Goal: Task Accomplishment & Management: Manage account settings

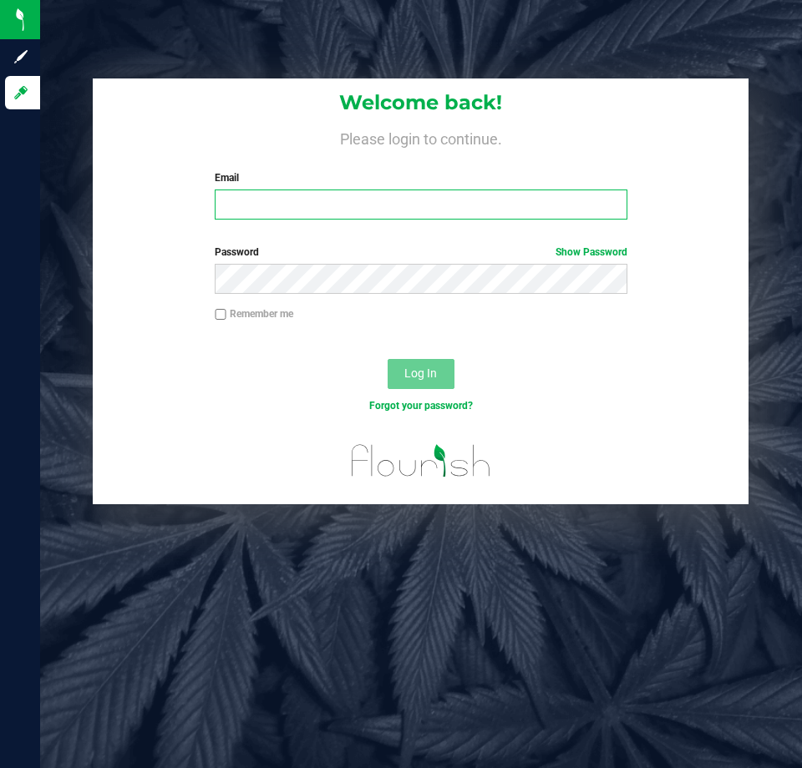
click at [481, 209] on input "Email" at bounding box center [421, 205] width 412 height 30
type input "[EMAIL_ADDRESS][DOMAIN_NAME]"
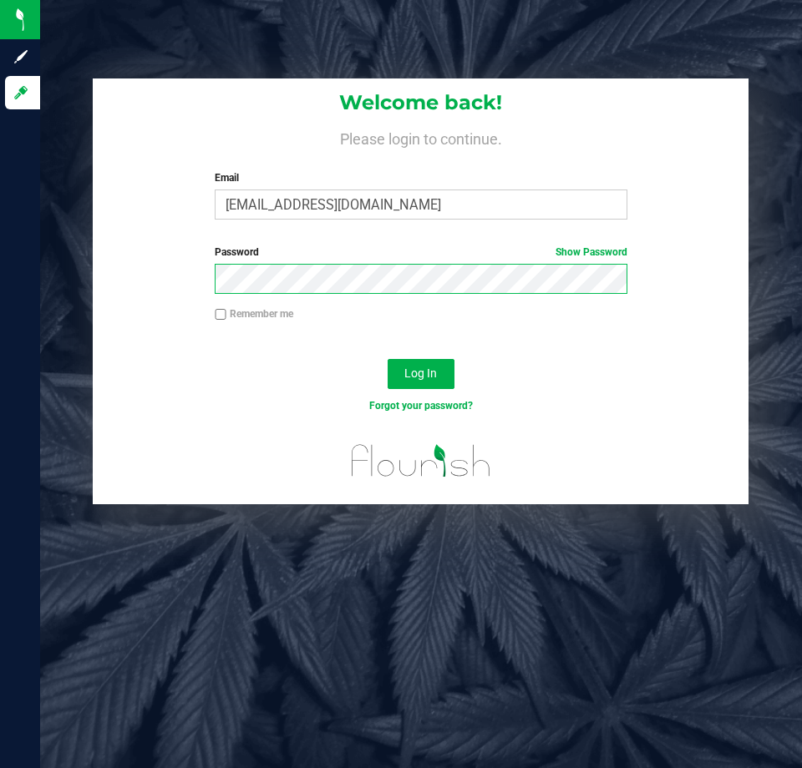
click at [388, 359] on button "Log In" at bounding box center [421, 374] width 67 height 30
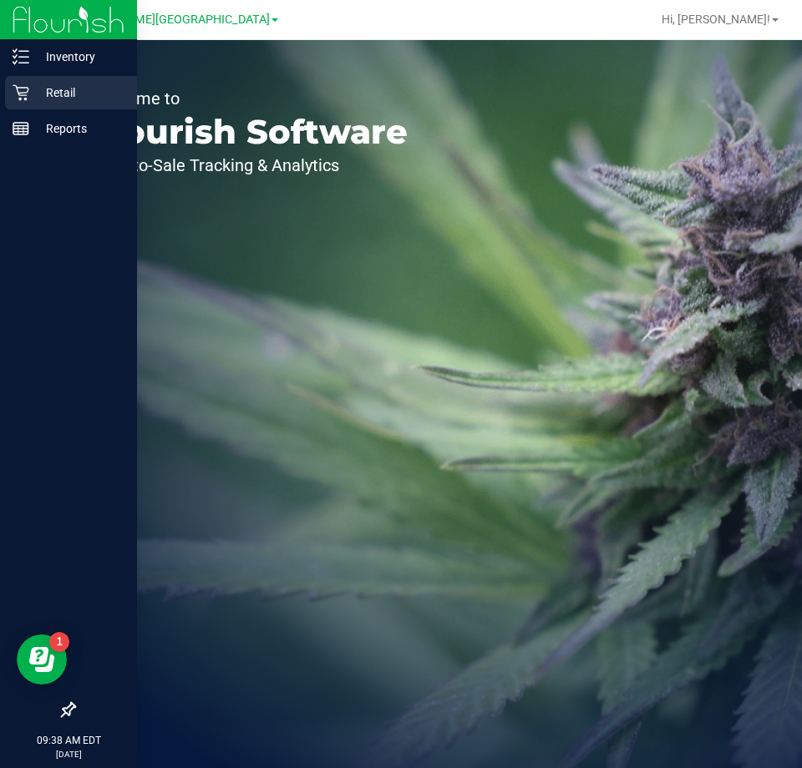
click at [43, 90] on p "Retail" at bounding box center [79, 93] width 100 height 20
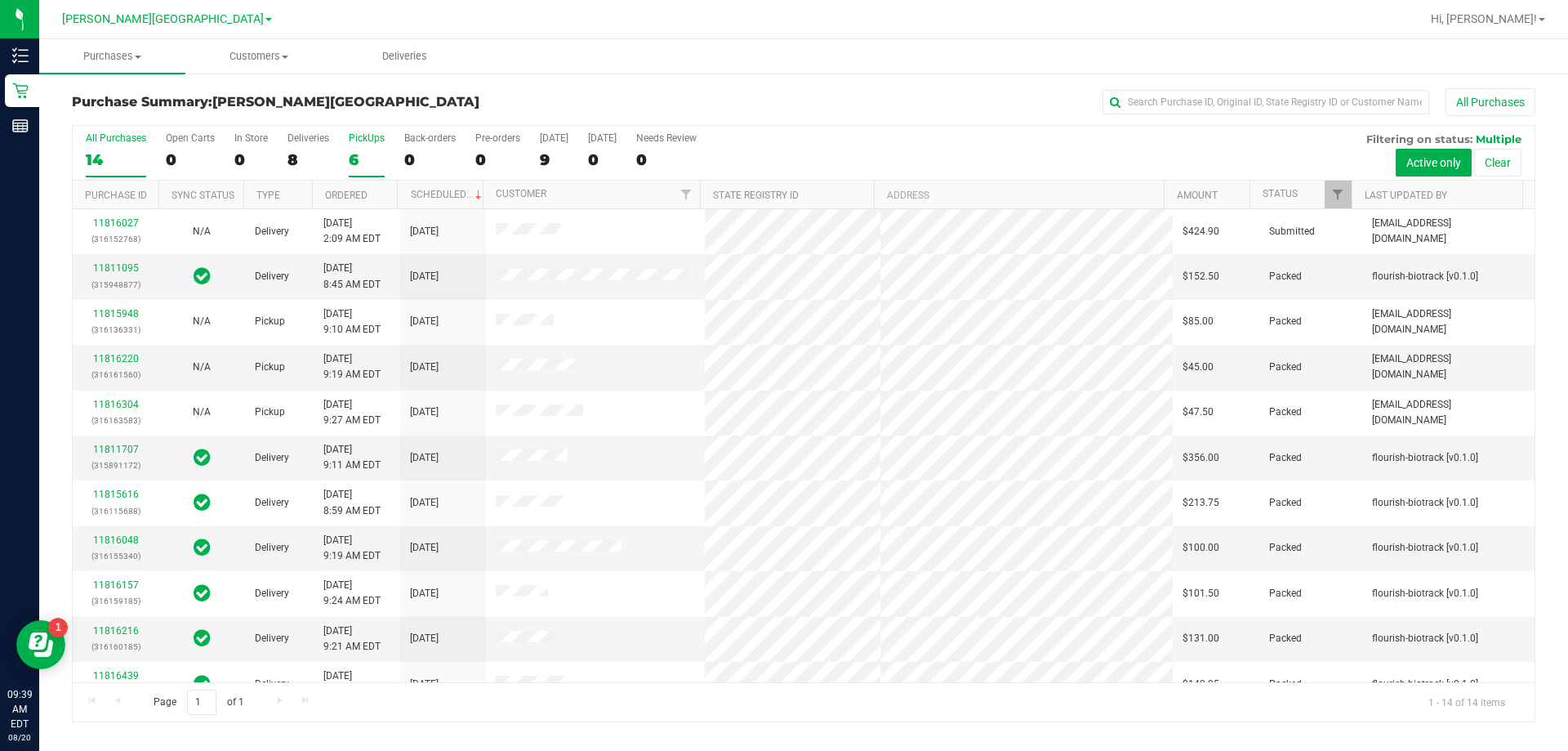
click at [358, 156] on div "6" at bounding box center [367, 159] width 36 height 19
click at [0, 0] on input "PickUps 6" at bounding box center [0, 0] width 0 height 0
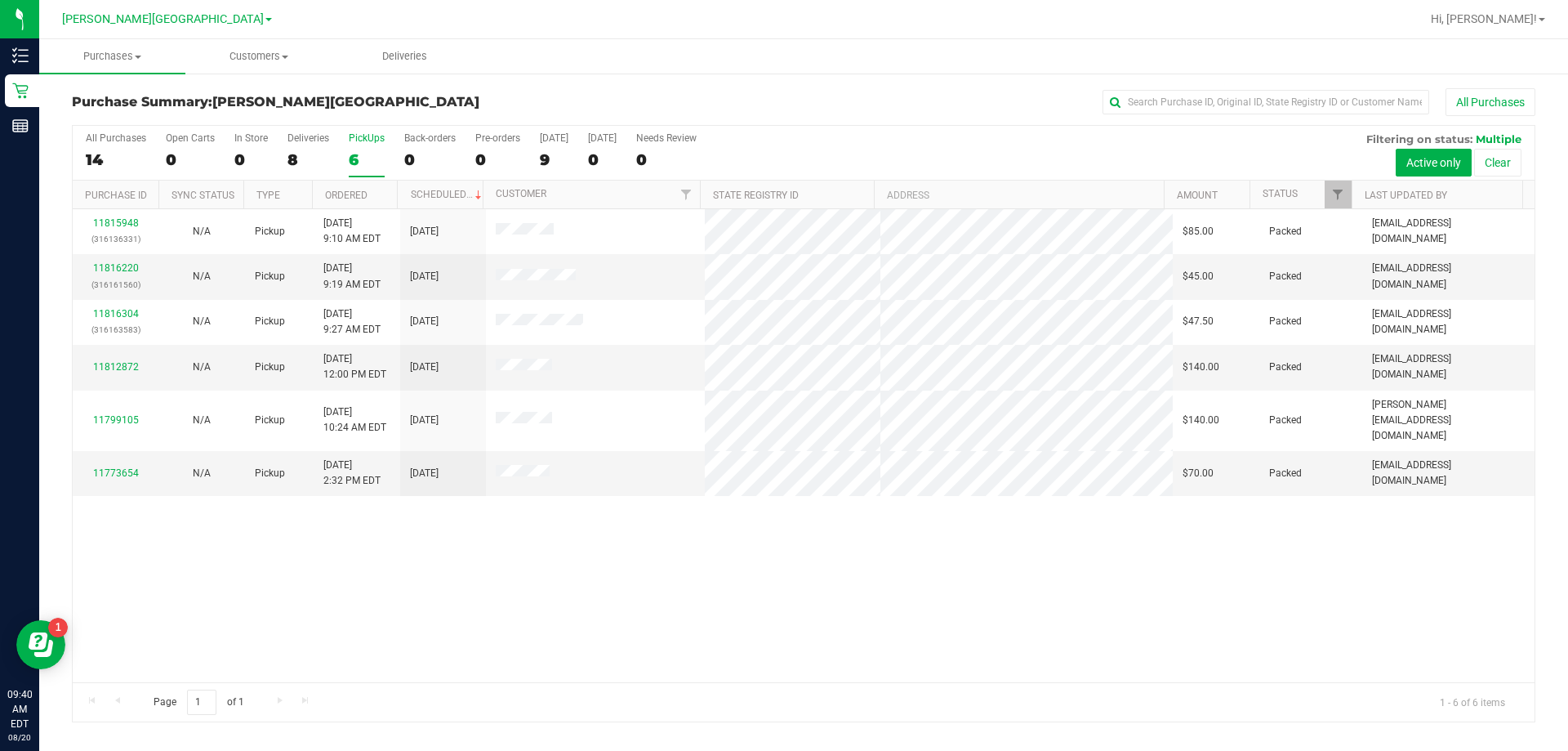
click at [353, 161] on div "6" at bounding box center [367, 159] width 36 height 19
click at [0, 0] on input "PickUps 6" at bounding box center [0, 0] width 0 height 0
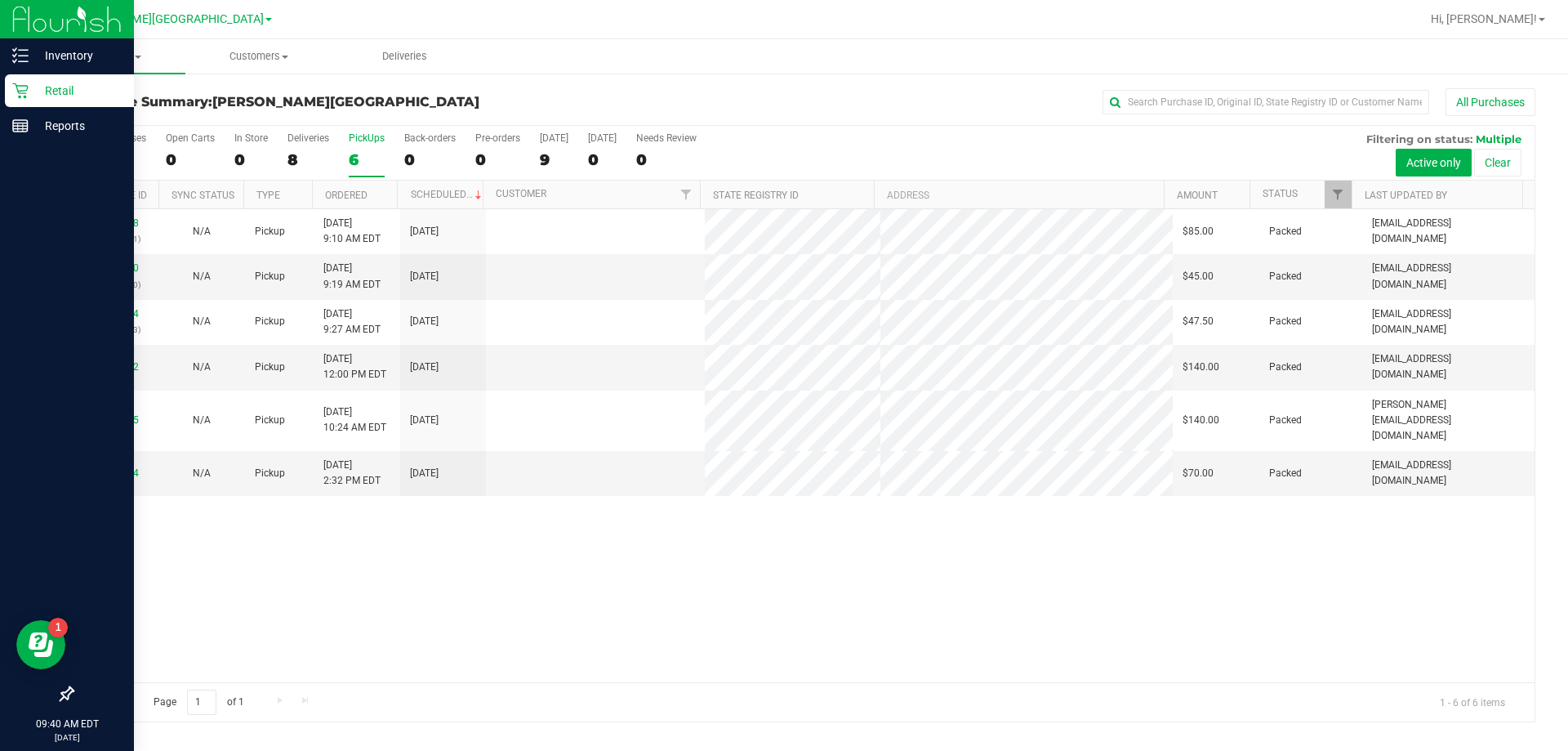
click at [26, 91] on icon at bounding box center [21, 91] width 16 height 16
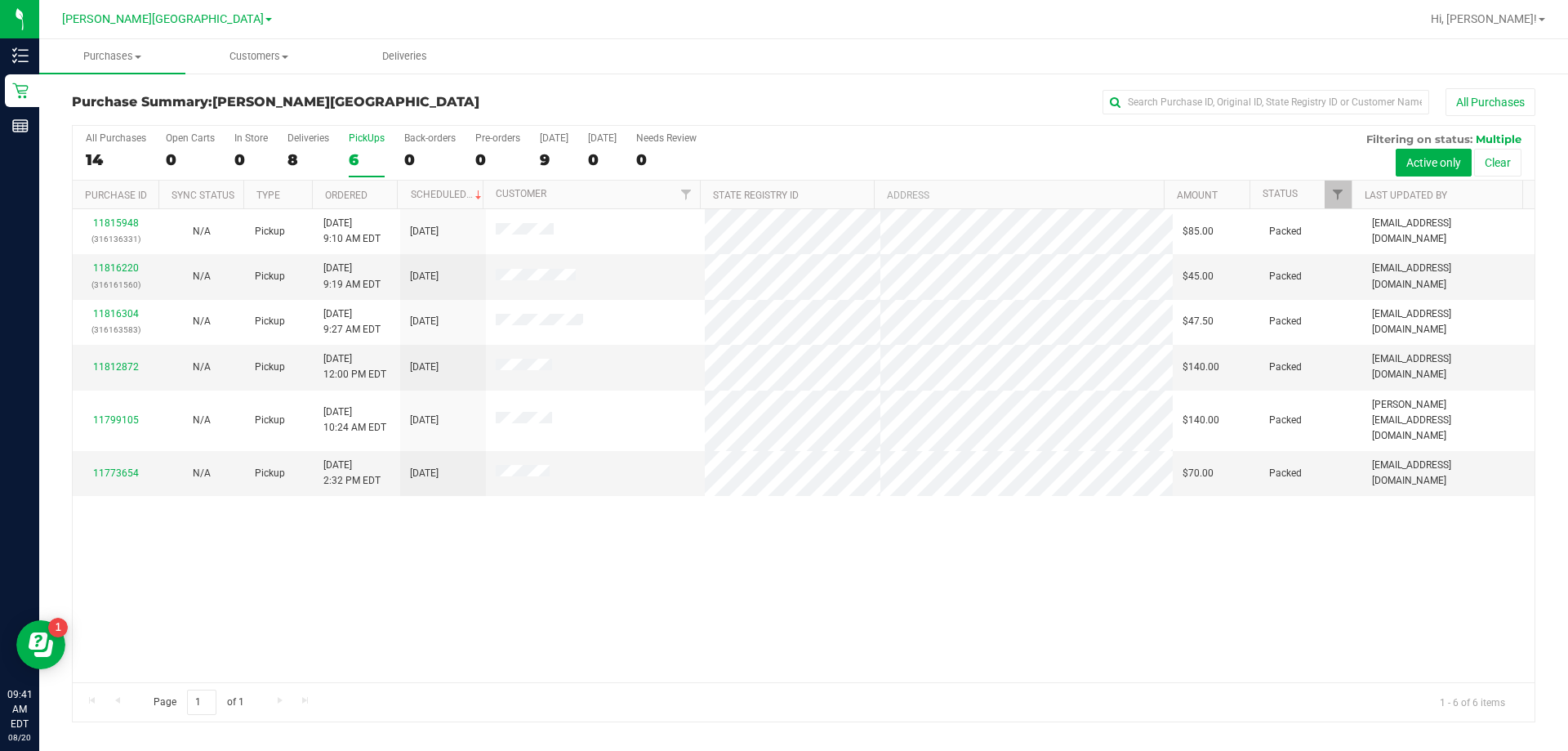
click at [354, 156] on div "6" at bounding box center [367, 159] width 36 height 19
click at [0, 0] on input "PickUps 6" at bounding box center [0, 0] width 0 height 0
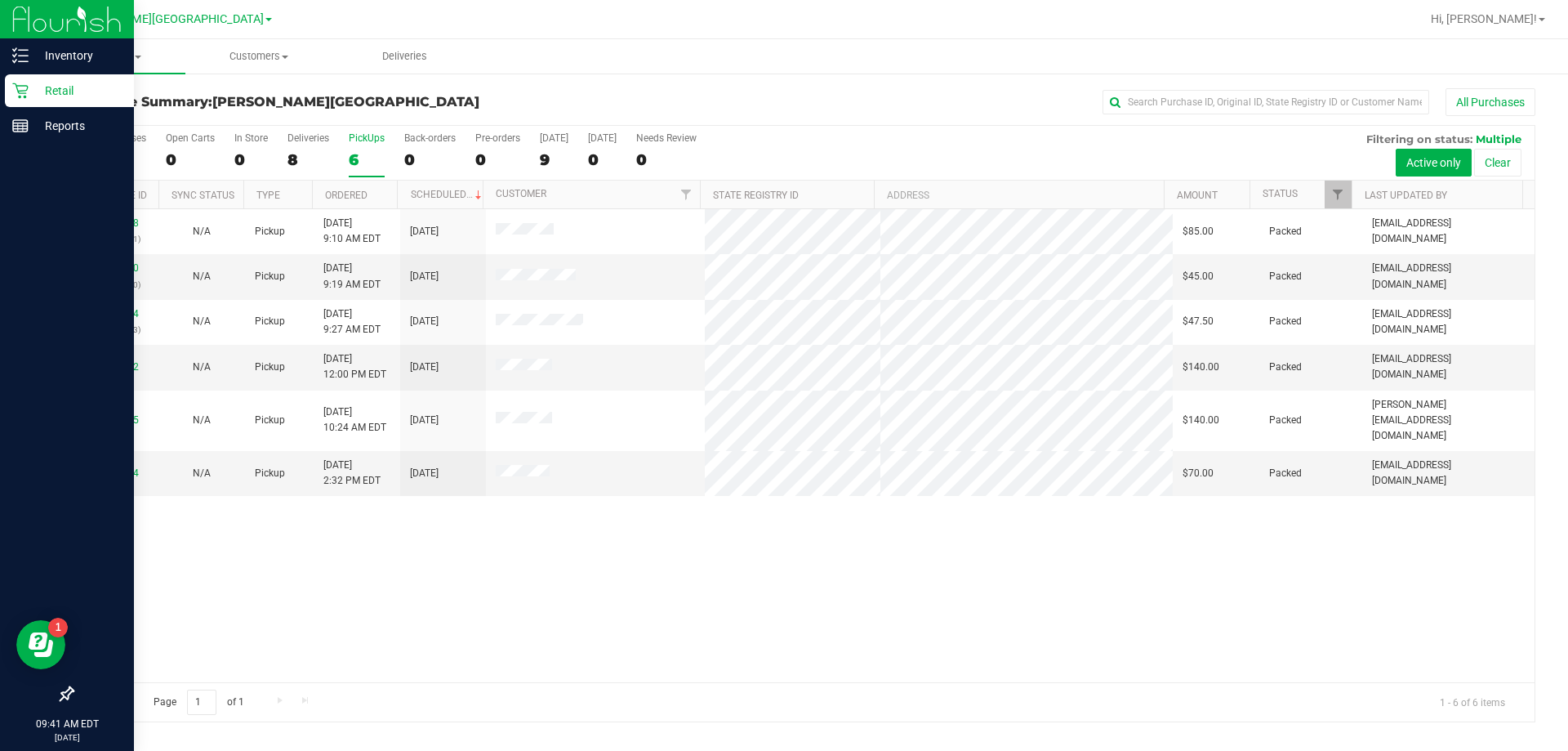
click at [28, 88] on p "Retail" at bounding box center [77, 91] width 98 height 20
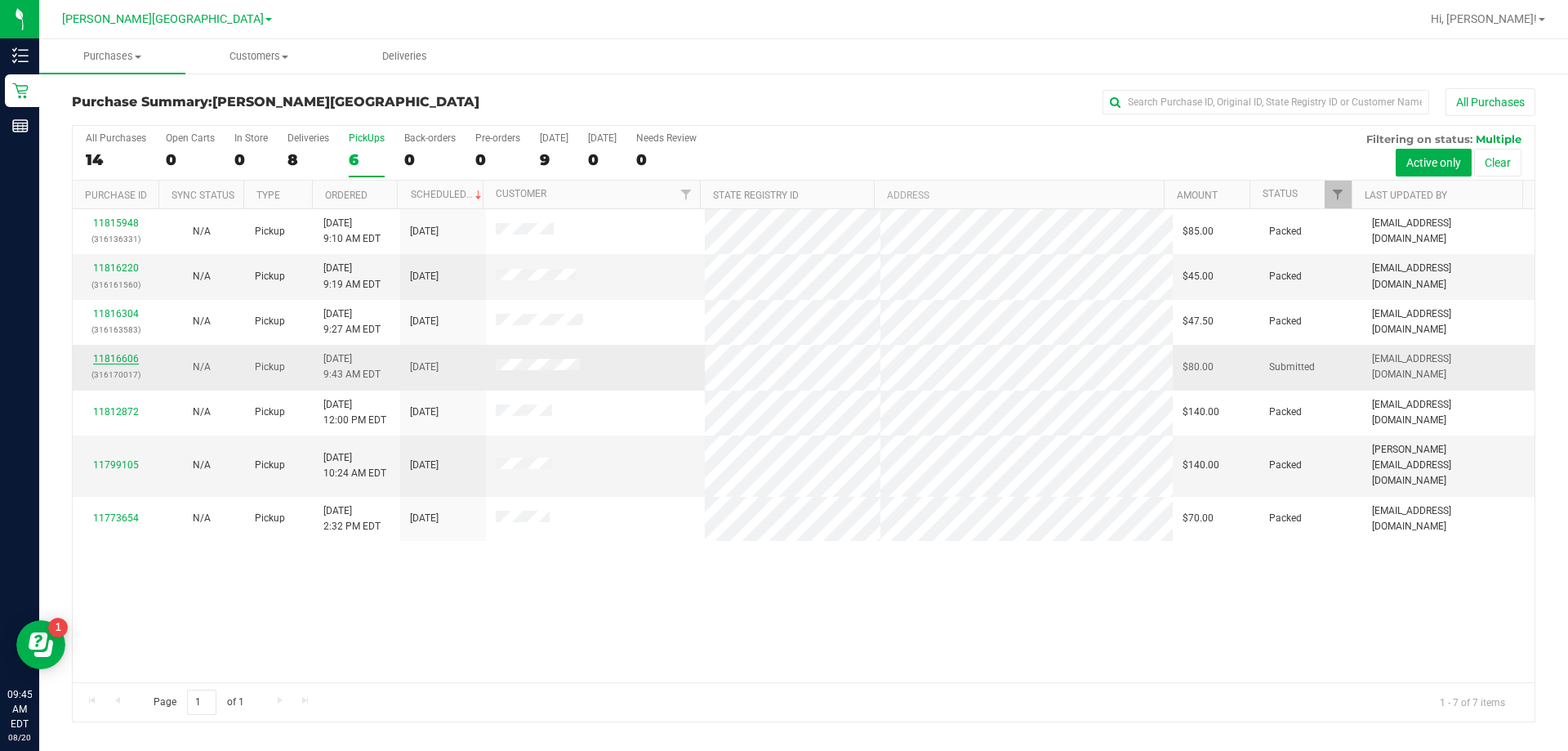
click at [131, 357] on link "11816606" at bounding box center [115, 359] width 46 height 12
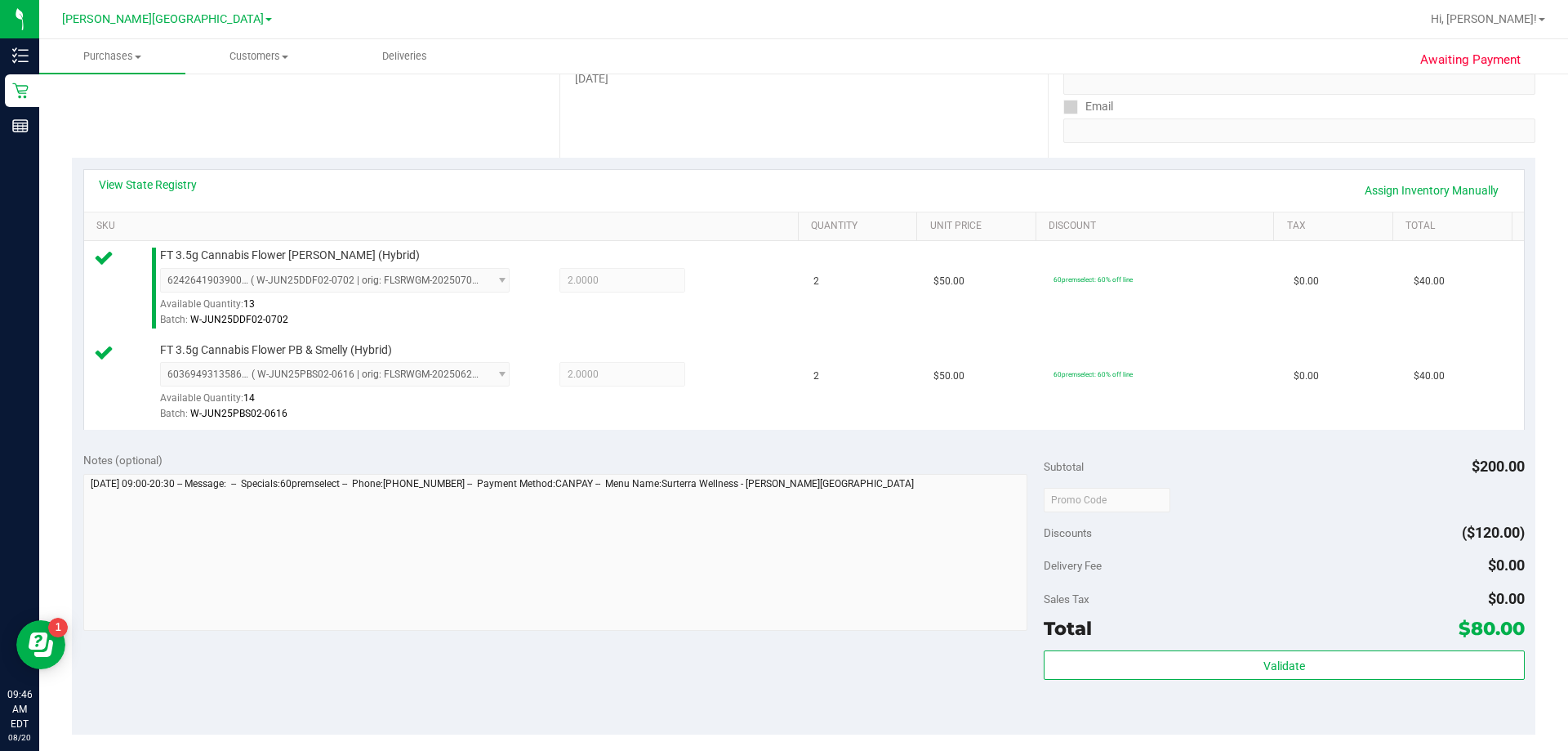
scroll to position [409, 0]
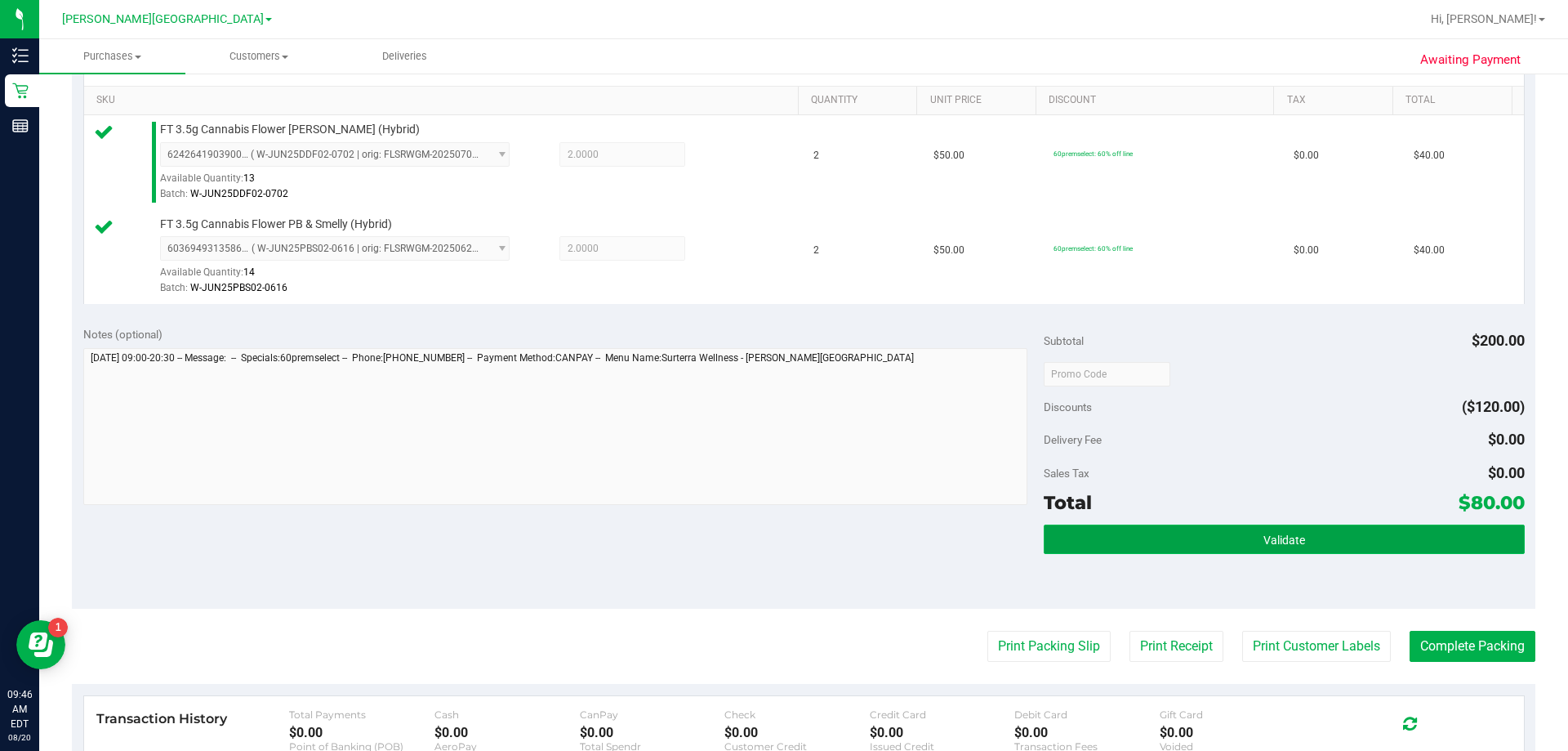
click at [783, 537] on button "Validate" at bounding box center [1283, 539] width 480 height 29
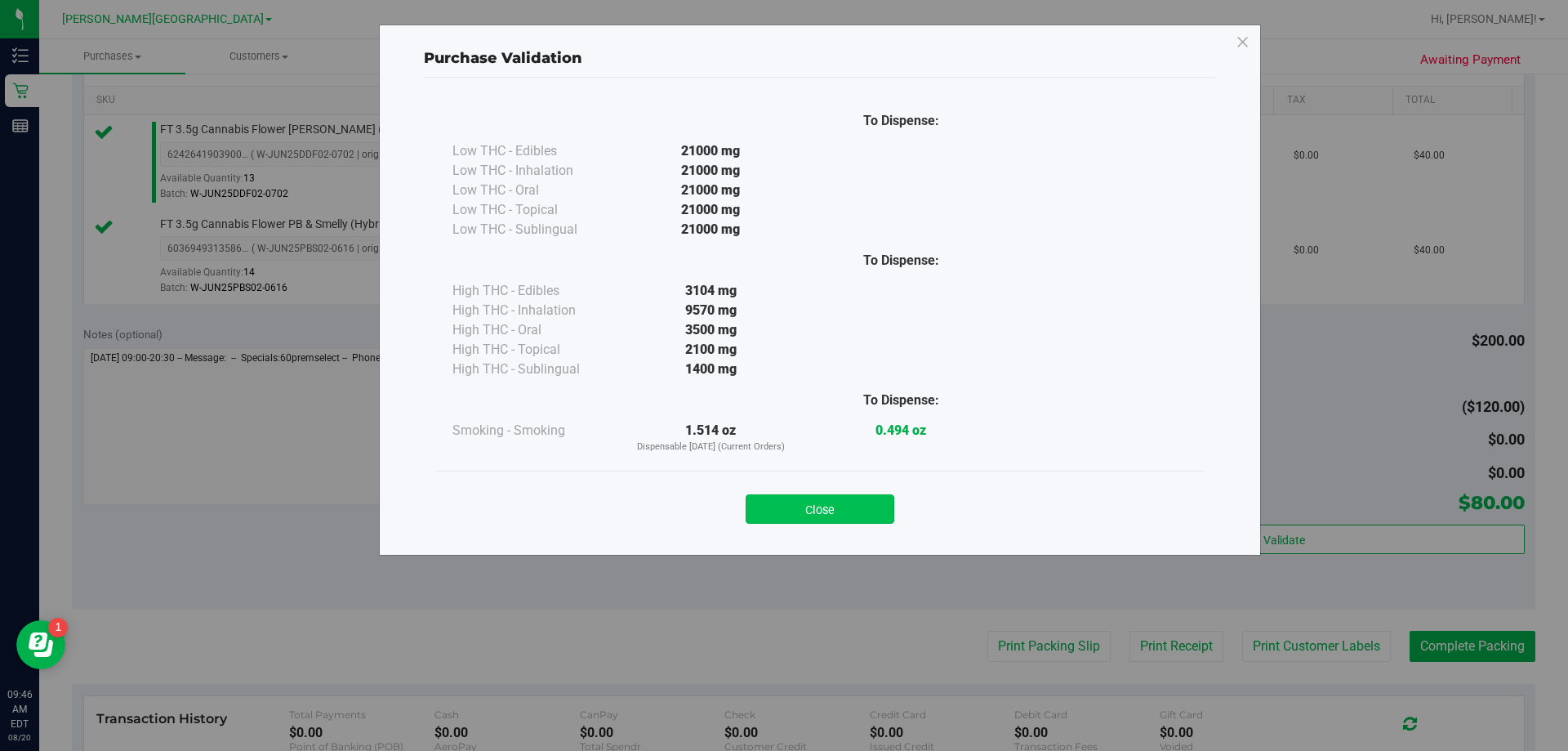
click at [783, 504] on button "Close" at bounding box center [820, 508] width 149 height 29
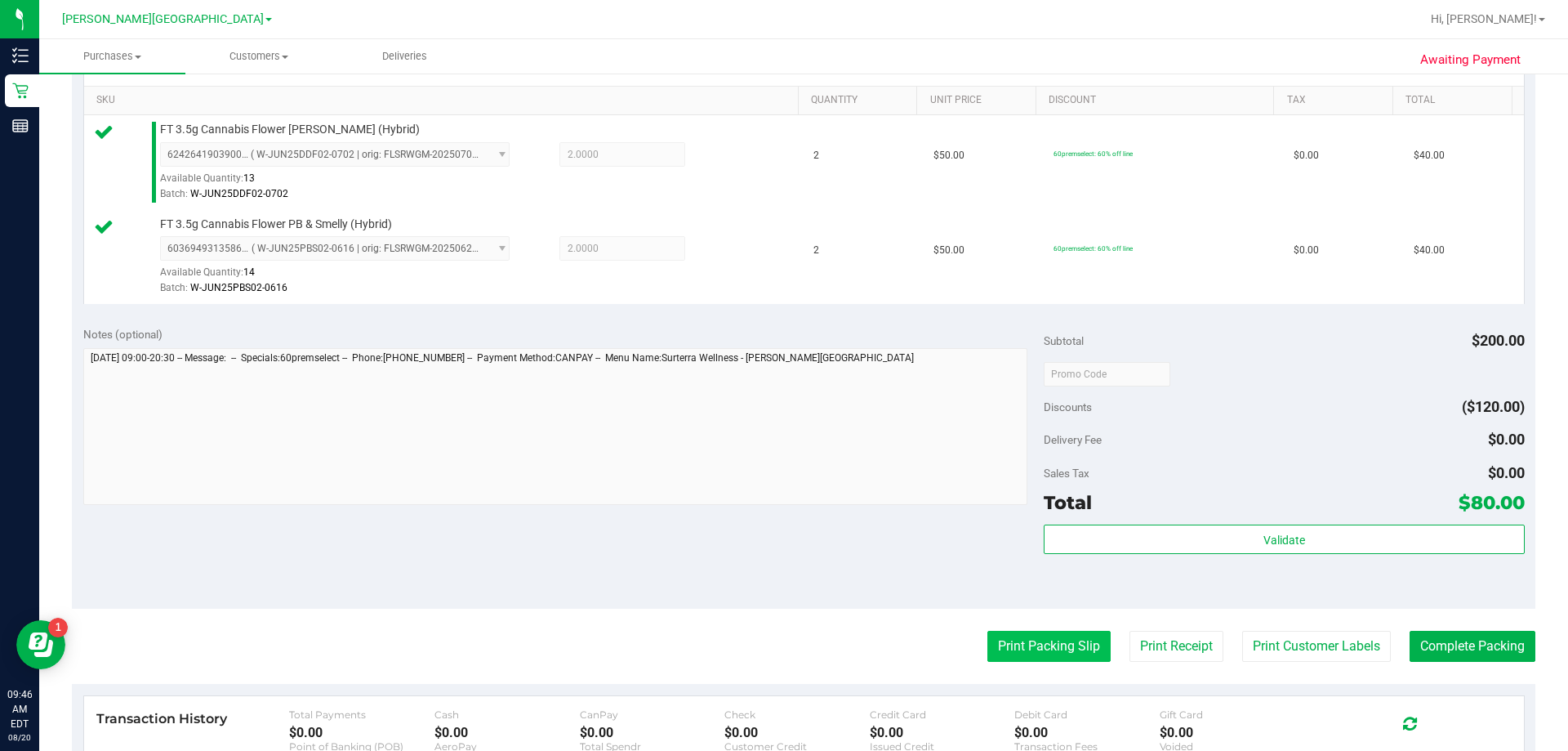
click at [783, 651] on button "Print Packing Slip" at bounding box center [1049, 646] width 123 height 31
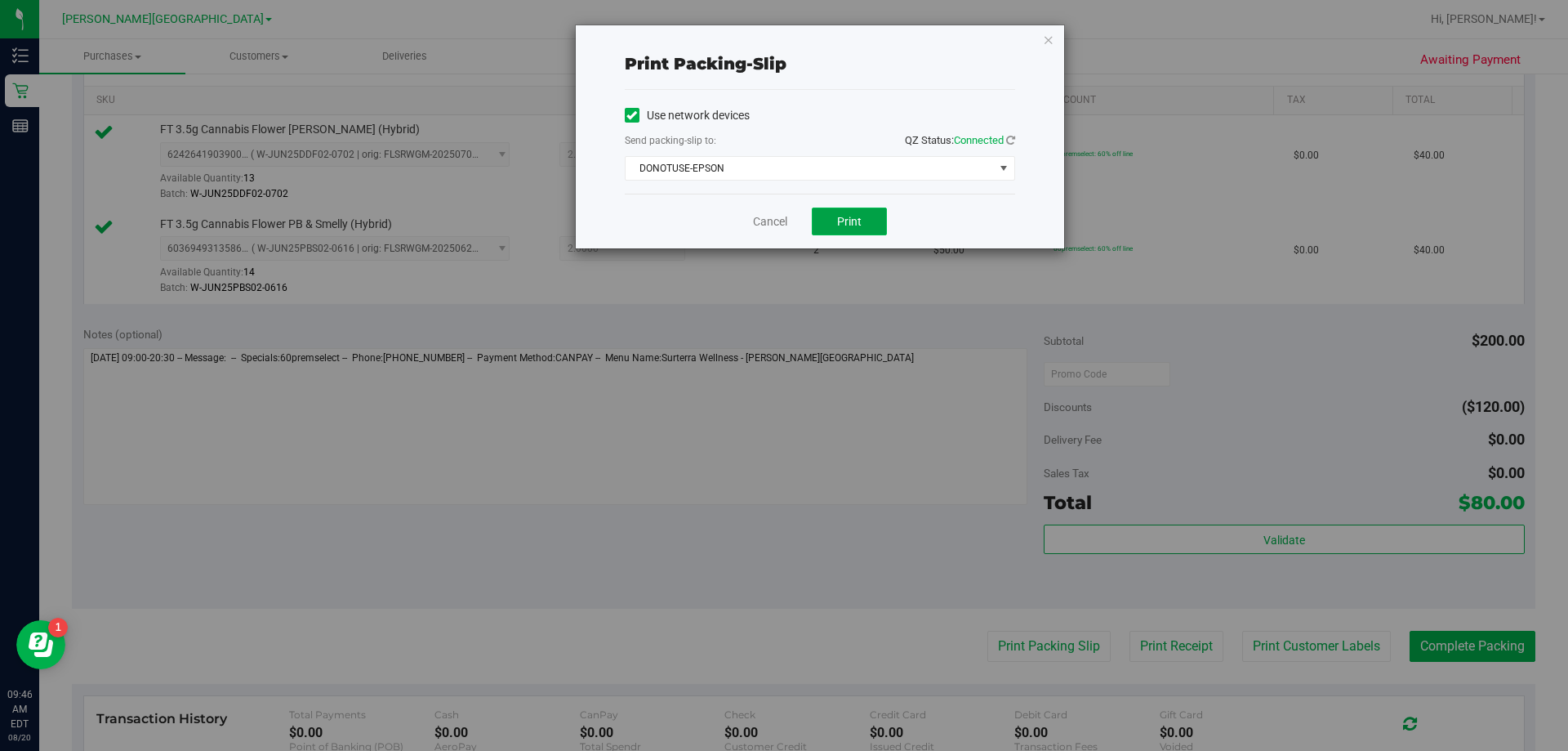
click at [783, 222] on span "Print" at bounding box center [849, 221] width 24 height 13
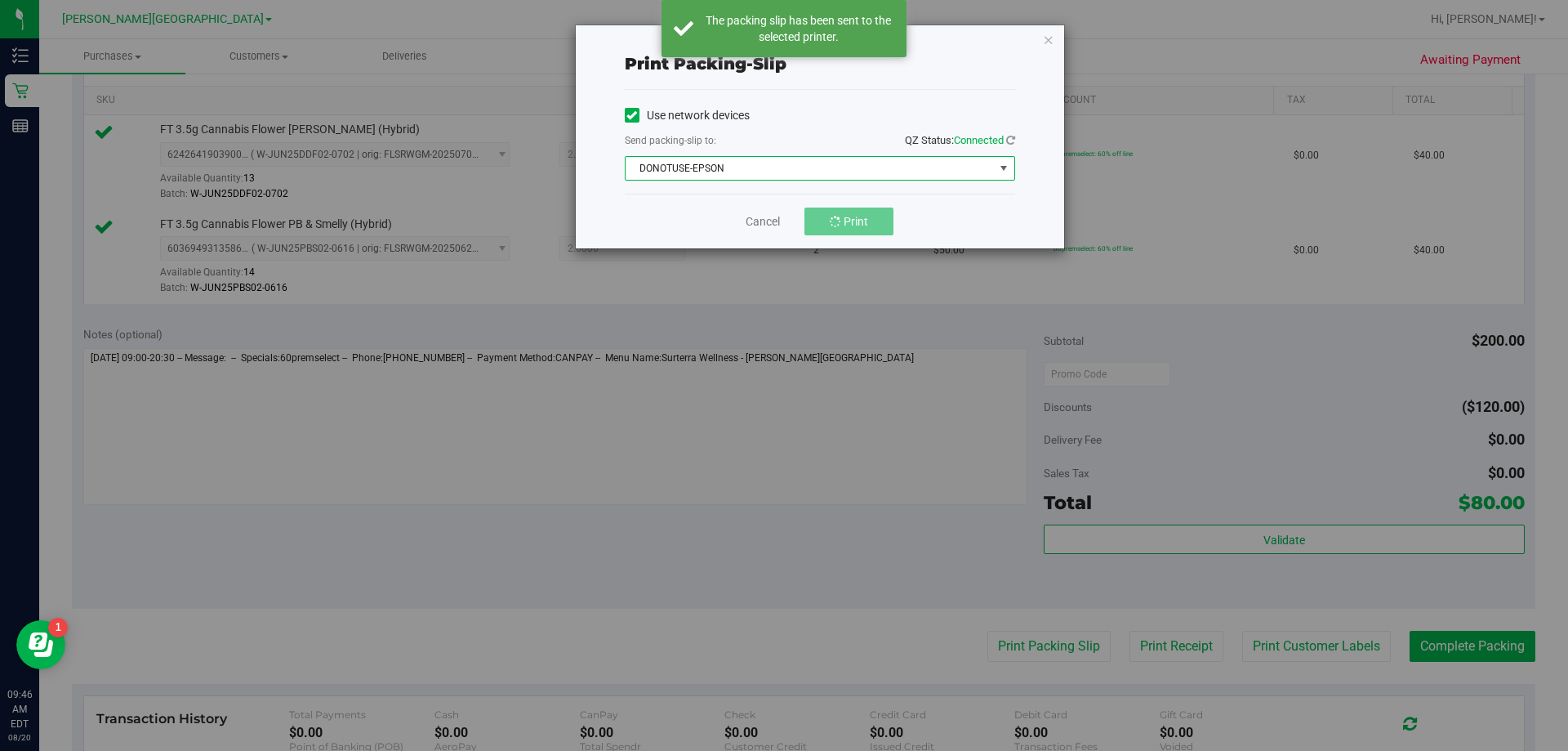
click at [783, 171] on span "DONOTUSE-EPSON" at bounding box center [809, 167] width 369 height 22
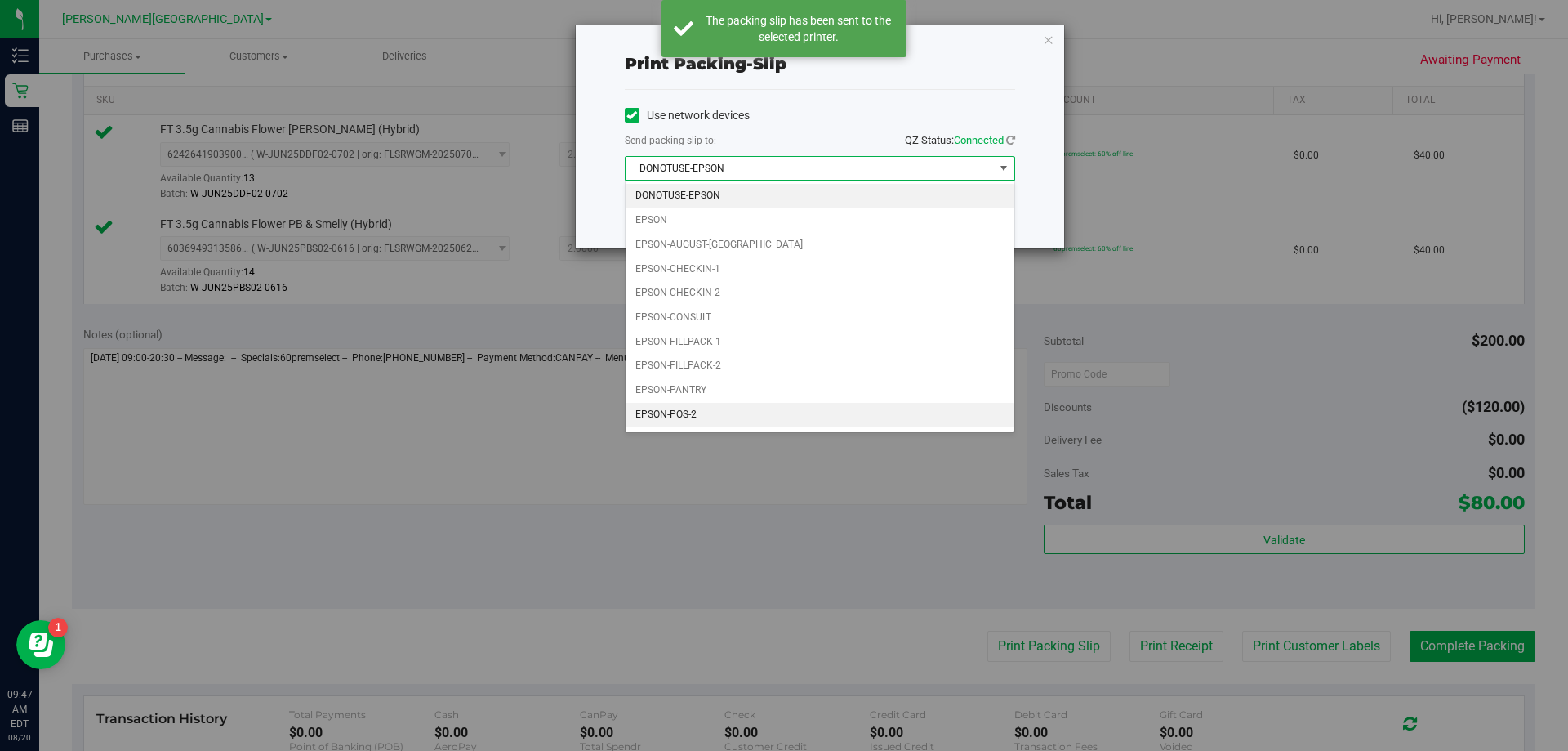
scroll to position [47, 0]
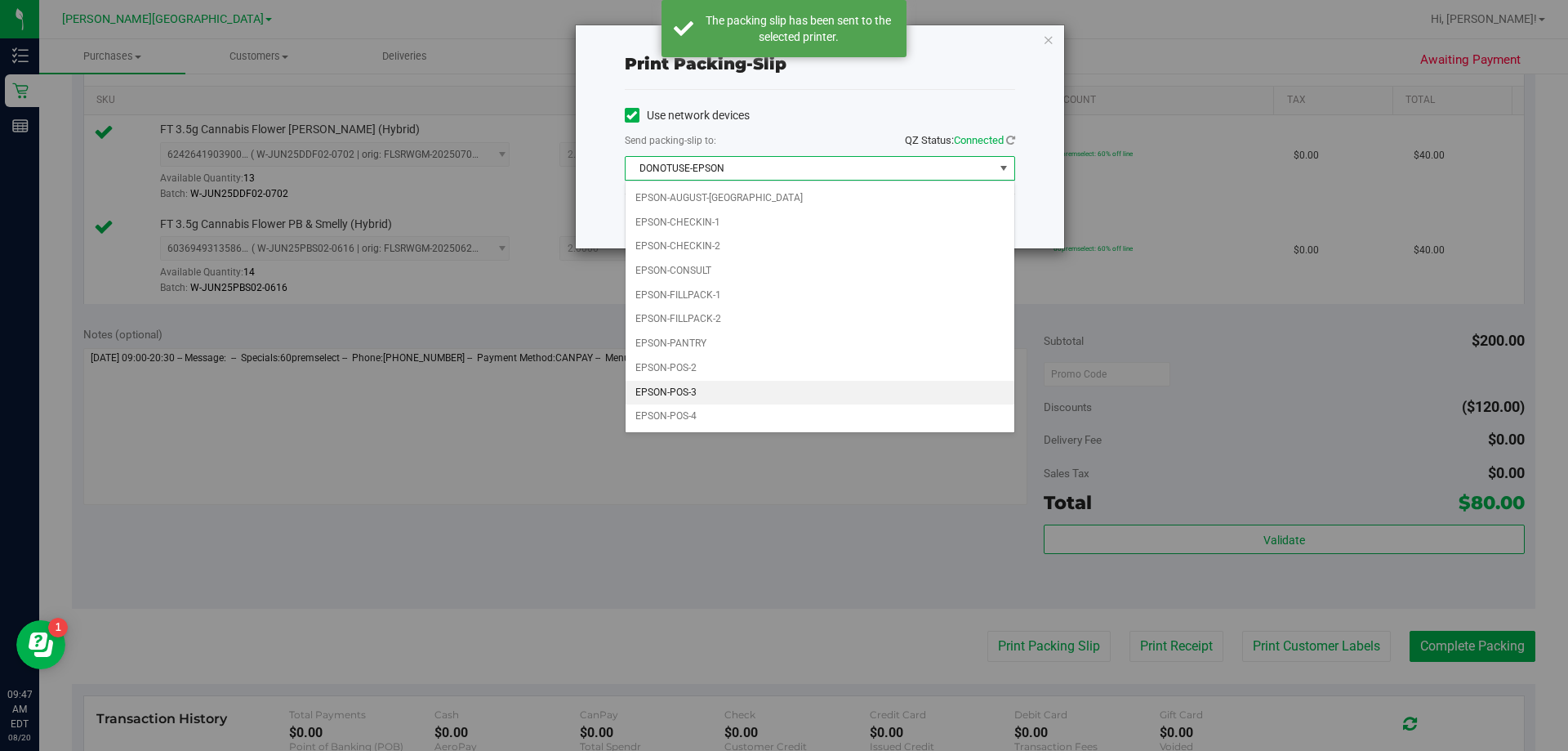
click at [756, 384] on li "EPSON-POS-3" at bounding box center [820, 392] width 389 height 24
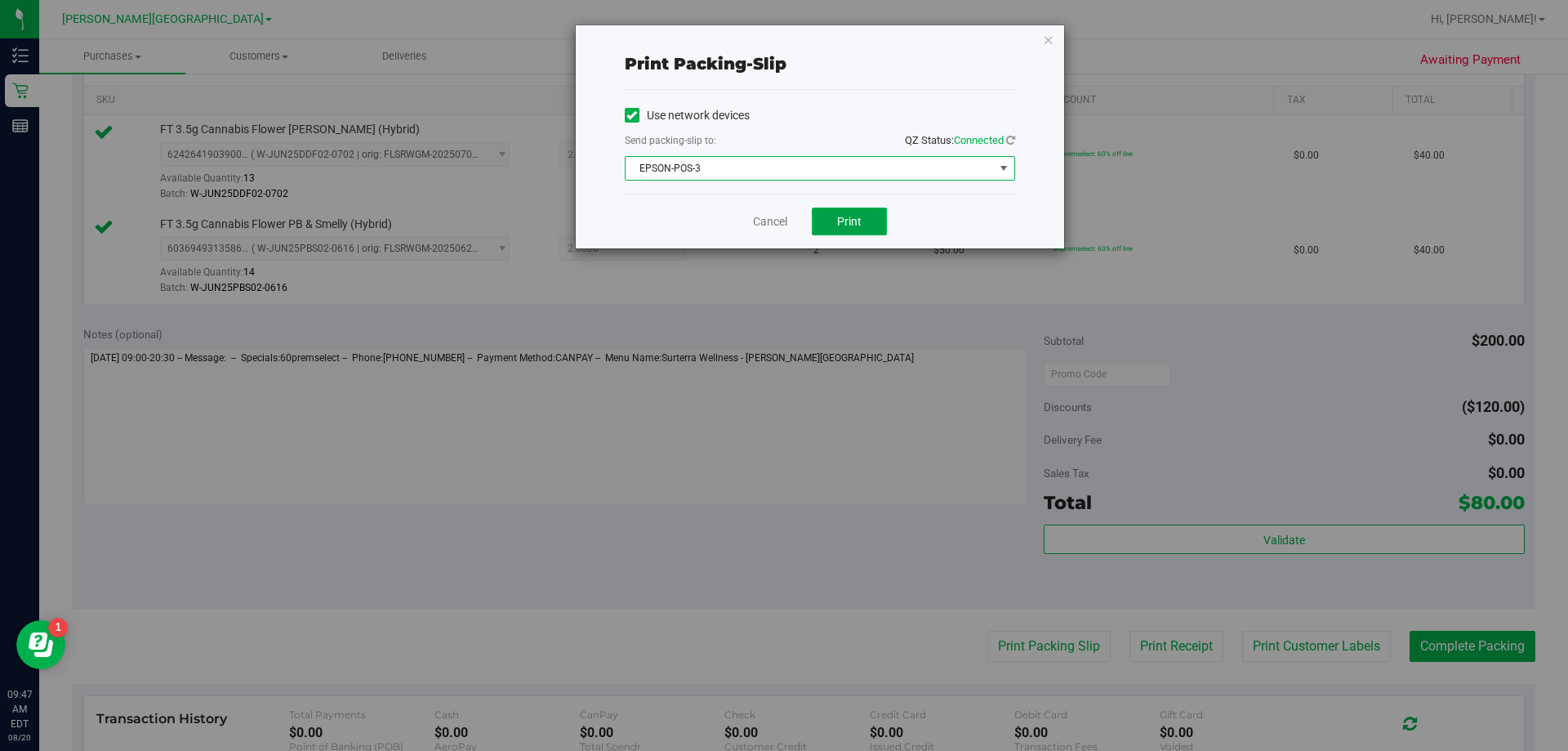
click at [783, 220] on span "Print" at bounding box center [849, 221] width 24 height 13
click at [783, 31] on icon "button" at bounding box center [1049, 39] width 12 height 20
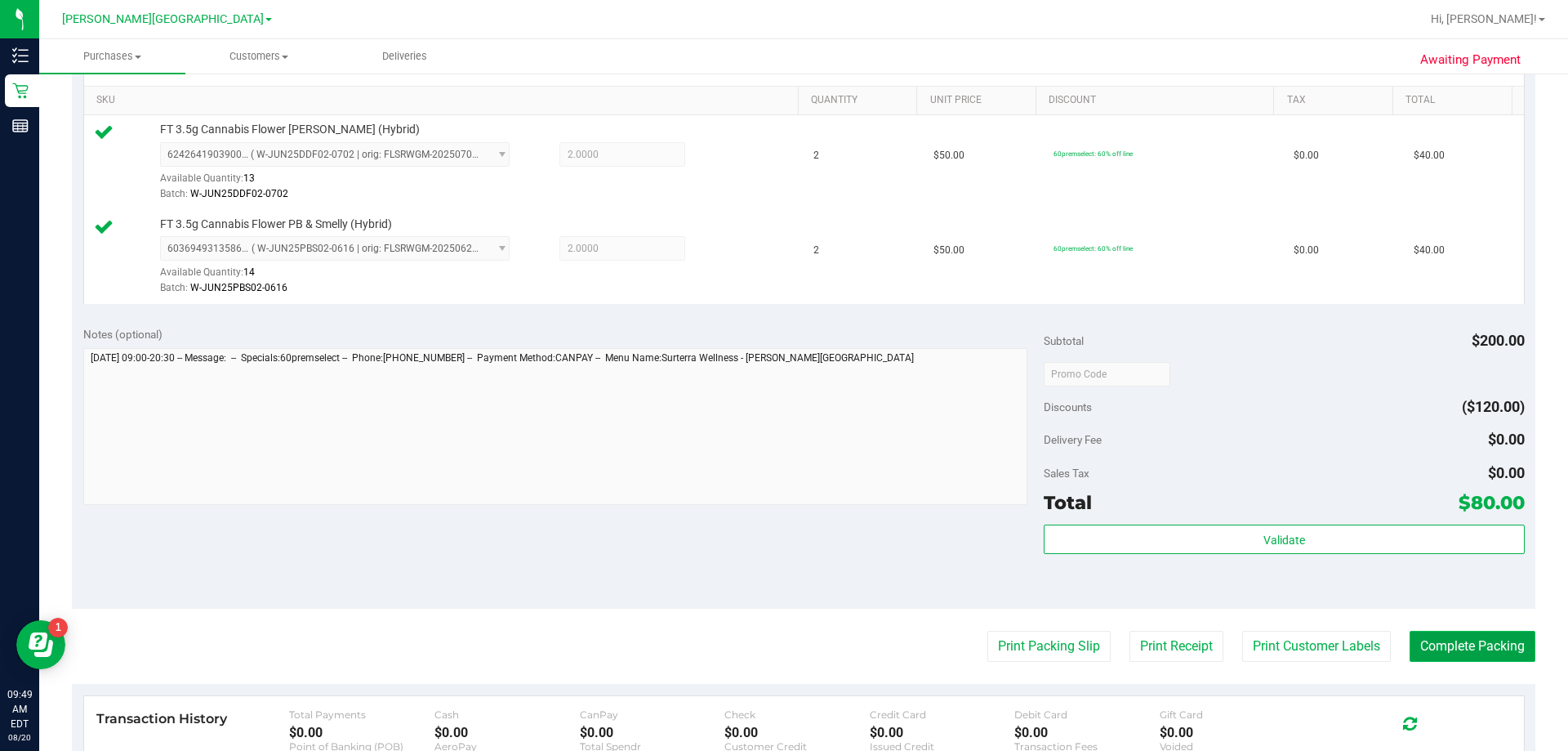
click at [783, 650] on button "Complete Packing" at bounding box center [1472, 646] width 126 height 31
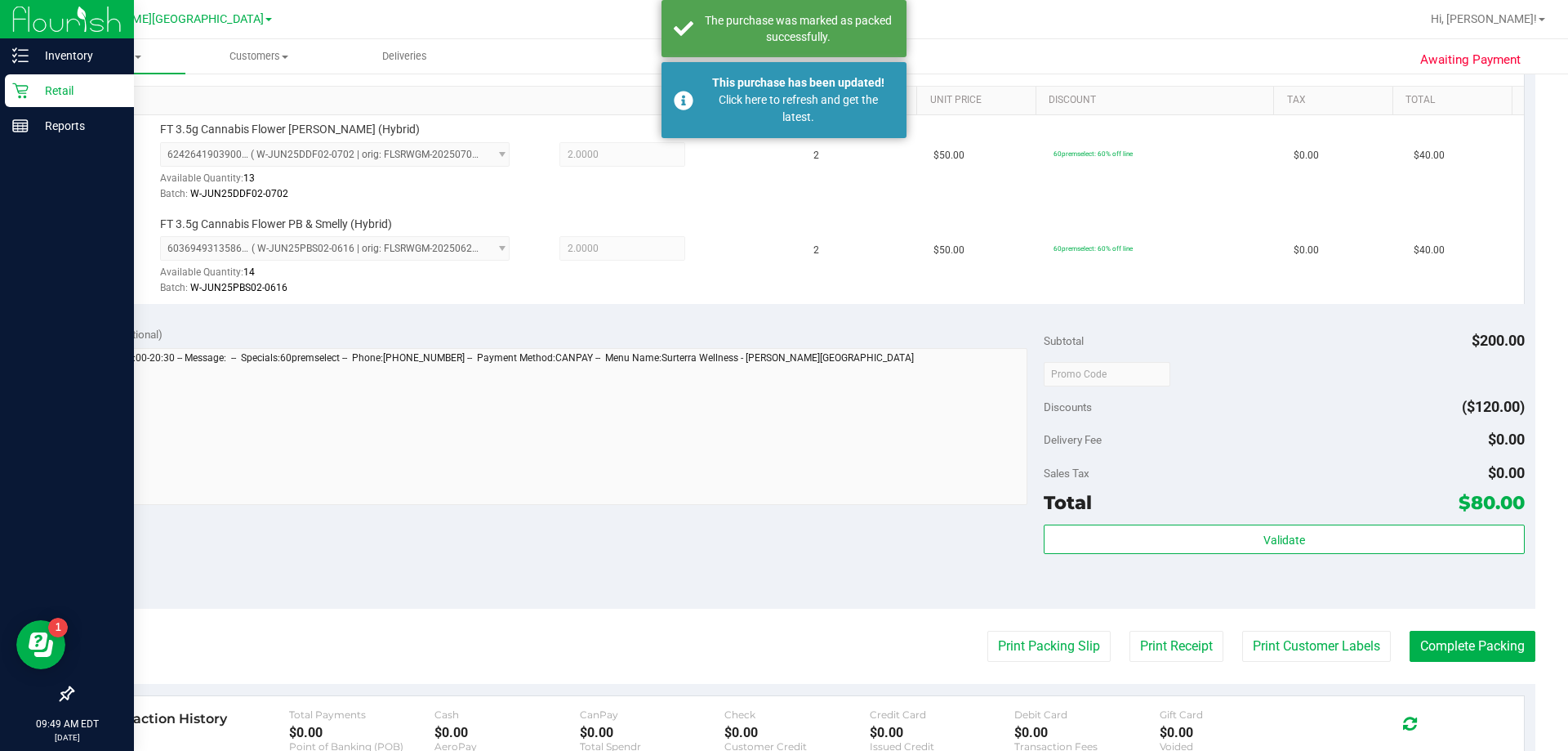
click at [17, 97] on icon at bounding box center [21, 90] width 17 height 17
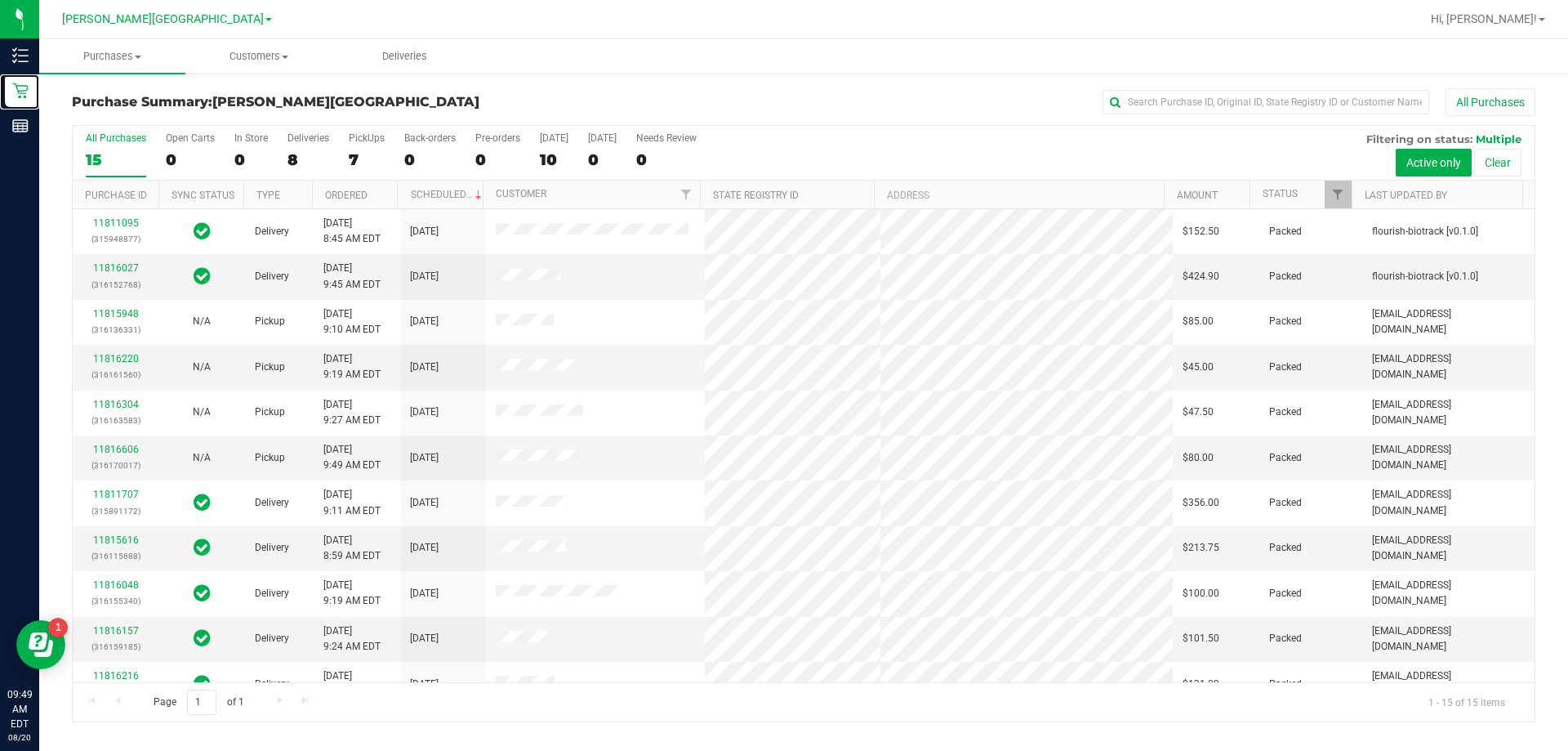
scroll to position [205, 0]
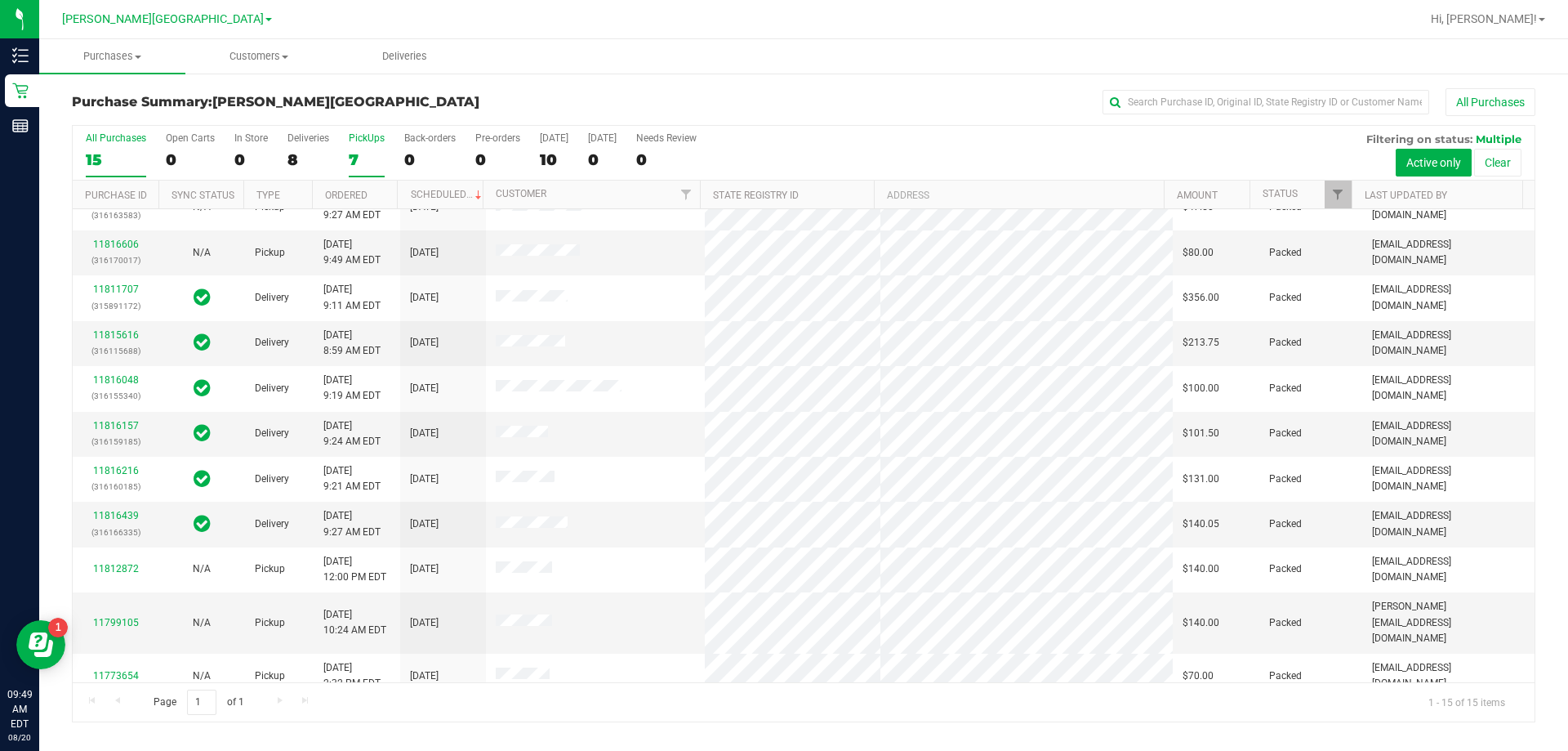
click at [355, 152] on div "7" at bounding box center [367, 159] width 36 height 19
click at [0, 0] on input "PickUps 7" at bounding box center [0, 0] width 0 height 0
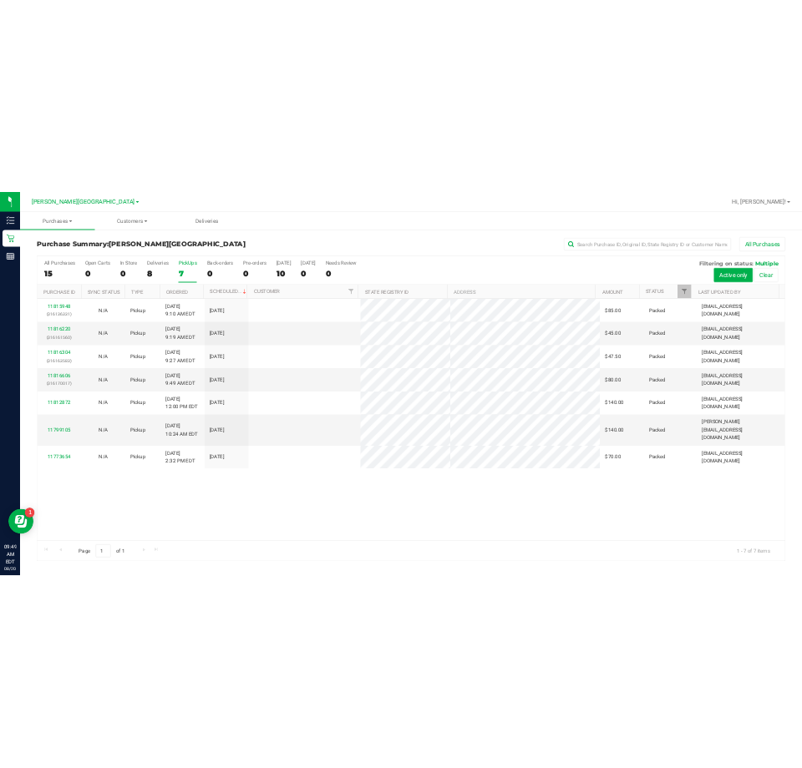
scroll to position [0, 0]
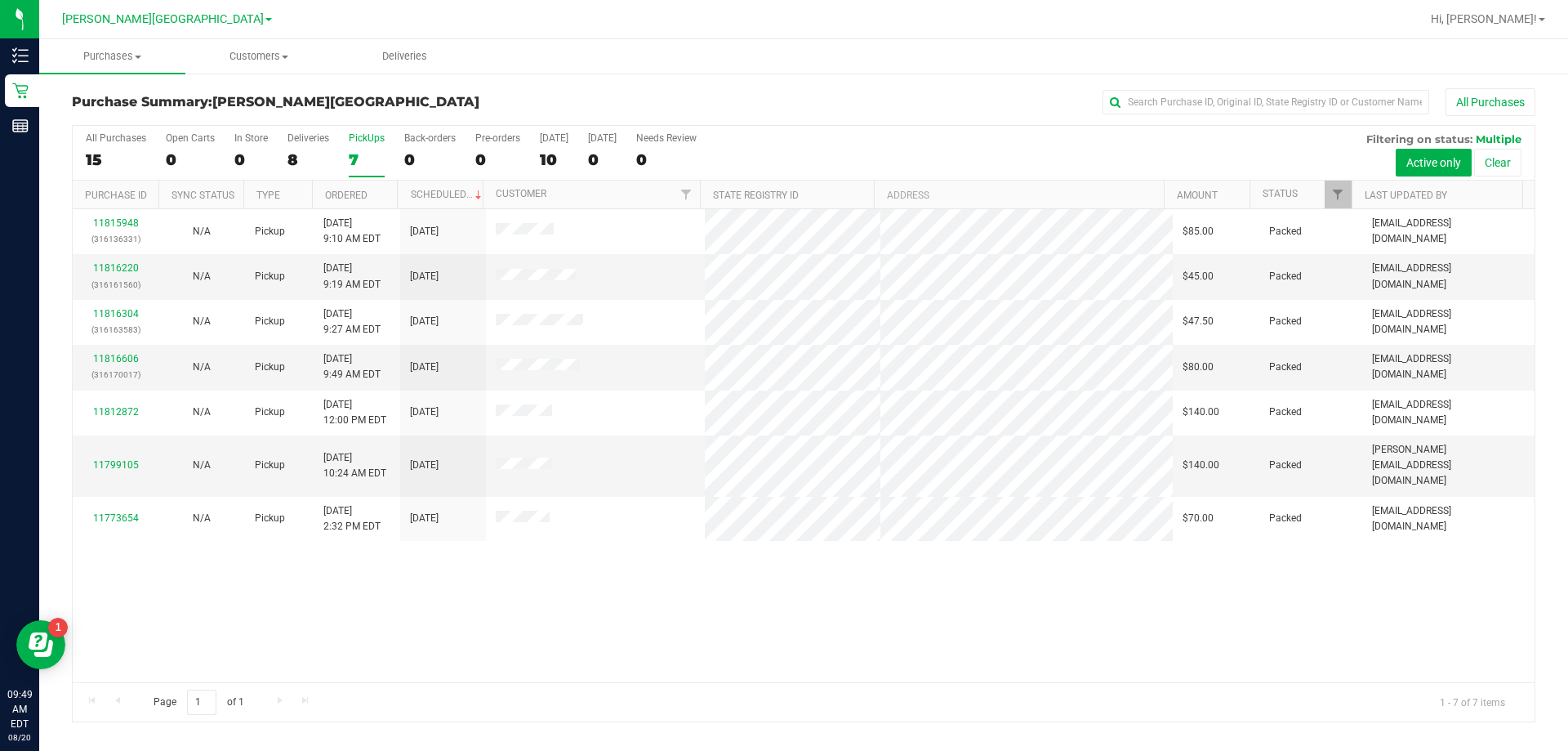
click at [347, 159] on div "All Purchases 15 Open Carts 0 In Store 0 Deliveries 8 PickUps 7 Back-orders 0 P…" at bounding box center [803, 154] width 1461 height 55
click at [353, 156] on div "7" at bounding box center [367, 159] width 36 height 19
click at [0, 0] on input "PickUps 7" at bounding box center [0, 0] width 0 height 0
click at [362, 152] on div "7" at bounding box center [367, 159] width 36 height 19
click at [0, 0] on input "PickUps 7" at bounding box center [0, 0] width 0 height 0
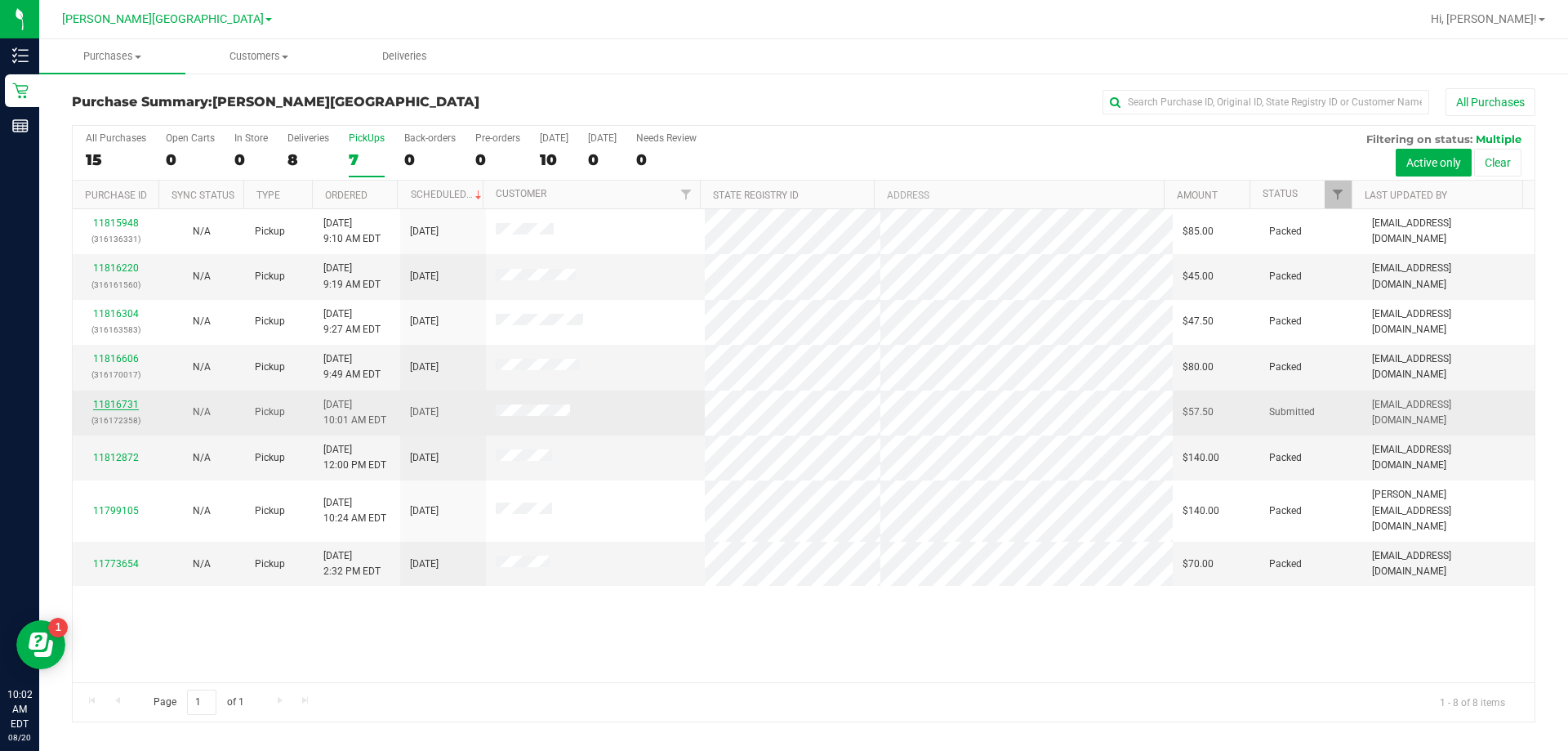
click at [111, 404] on link "11816731" at bounding box center [115, 405] width 46 height 12
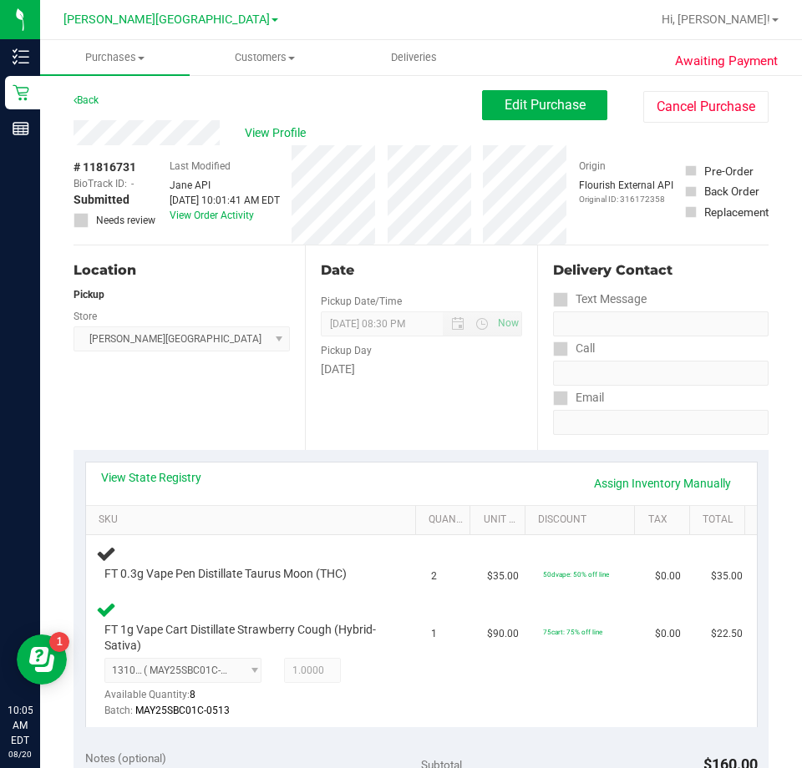
click at [340, 458] on div "View State Registry Assign Inventory Manually SKU Quantity Unit Price Discount …" at bounding box center [420, 594] width 695 height 288
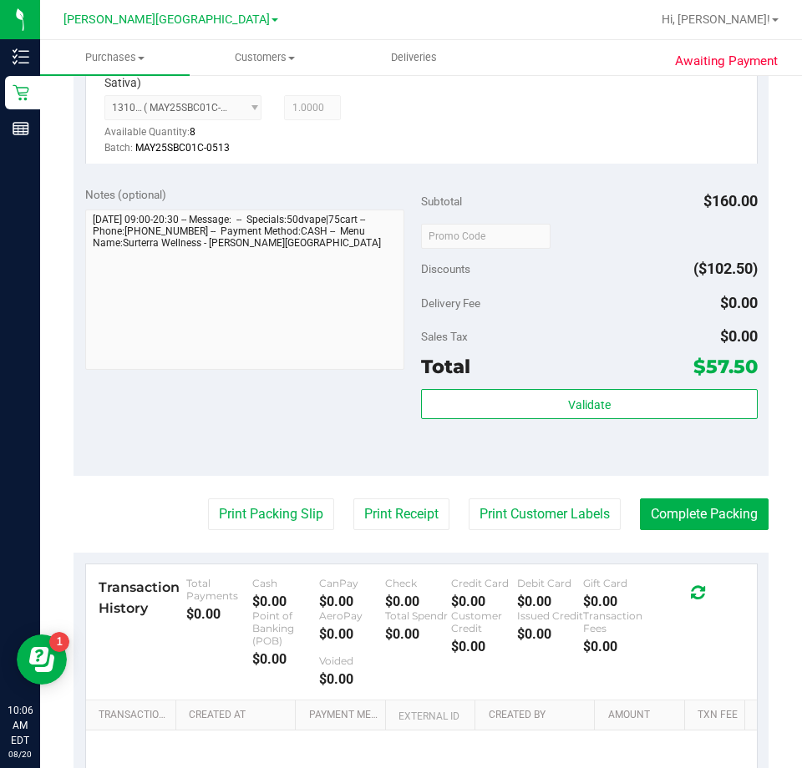
scroll to position [752, 0]
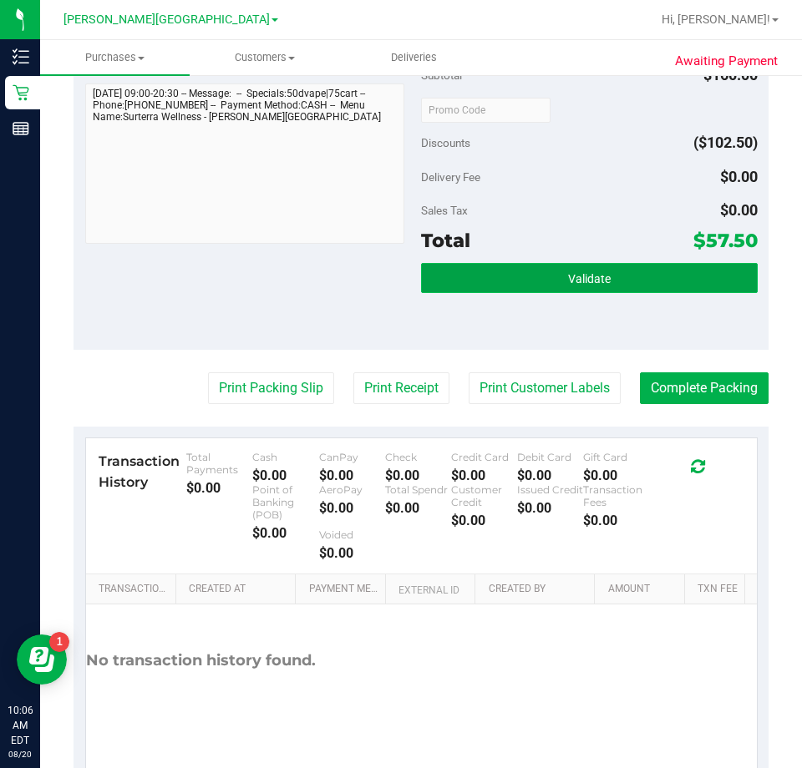
click at [555, 286] on button "Validate" at bounding box center [589, 278] width 337 height 30
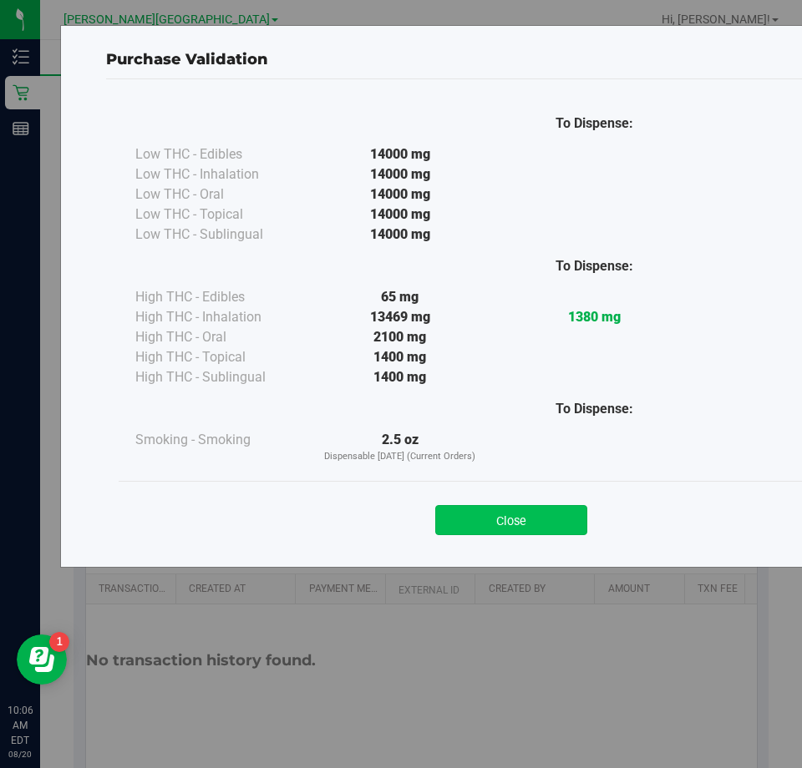
click at [467, 505] on button "Close" at bounding box center [511, 520] width 152 height 30
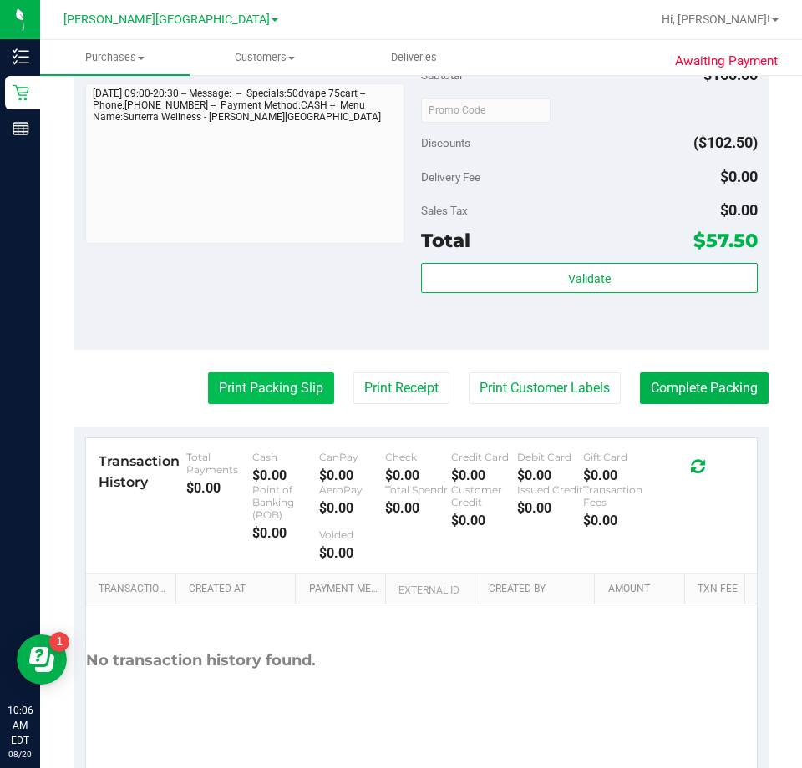
click at [235, 391] on button "Print Packing Slip" at bounding box center [271, 389] width 126 height 32
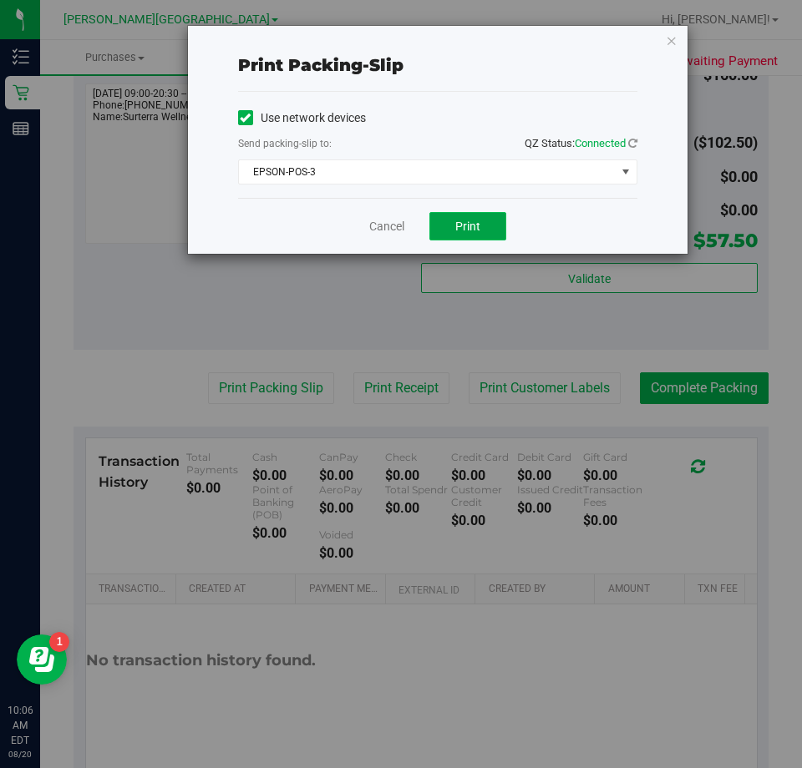
click at [451, 225] on button "Print" at bounding box center [467, 226] width 77 height 28
click at [672, 38] on icon "button" at bounding box center [672, 40] width 12 height 20
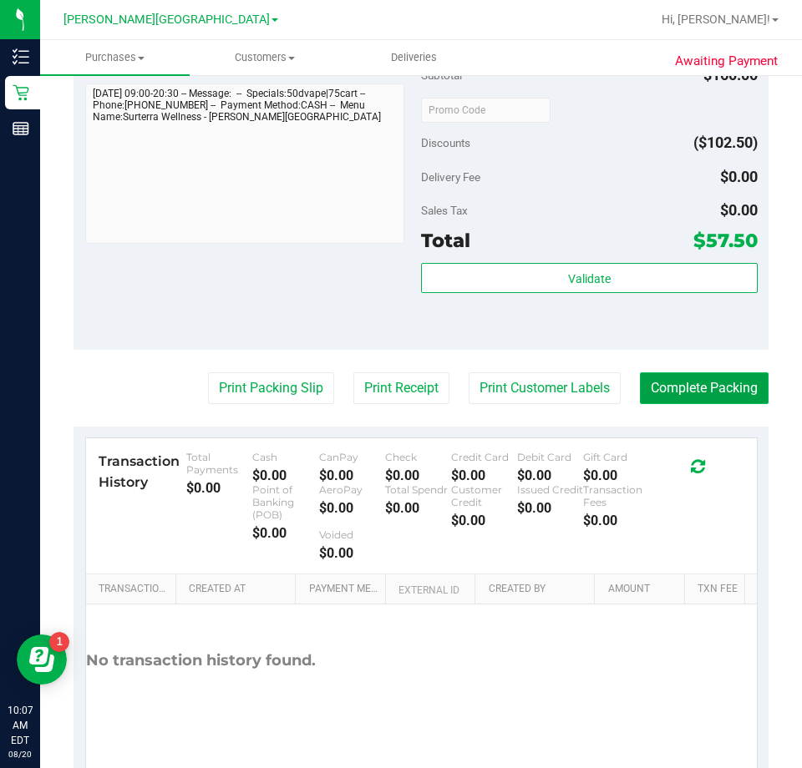
drag, startPoint x: 674, startPoint y: 392, endPoint x: 668, endPoint y: 383, distance: 10.9
click at [674, 391] on button "Complete Packing" at bounding box center [704, 389] width 129 height 32
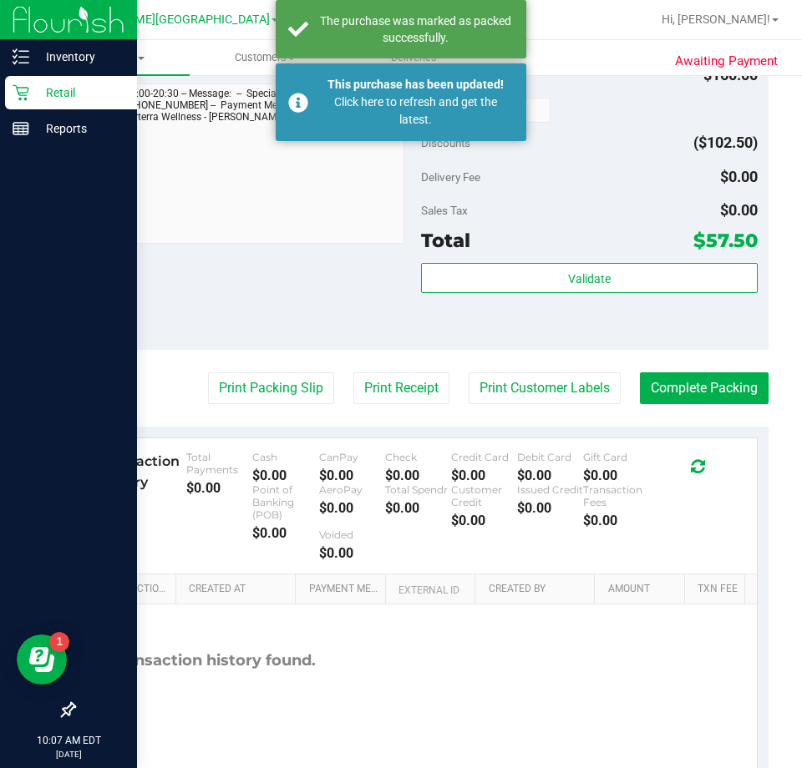
click at [24, 91] on icon at bounding box center [21, 92] width 17 height 17
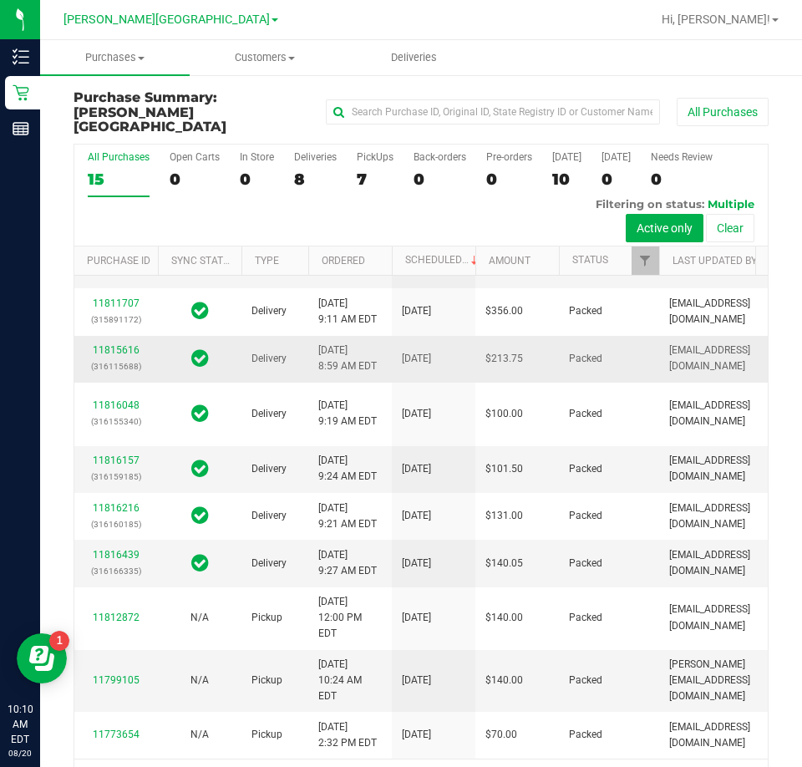
scroll to position [912, 0]
click at [357, 170] on div "7" at bounding box center [375, 179] width 37 height 19
click at [0, 0] on input "PickUps 7" at bounding box center [0, 0] width 0 height 0
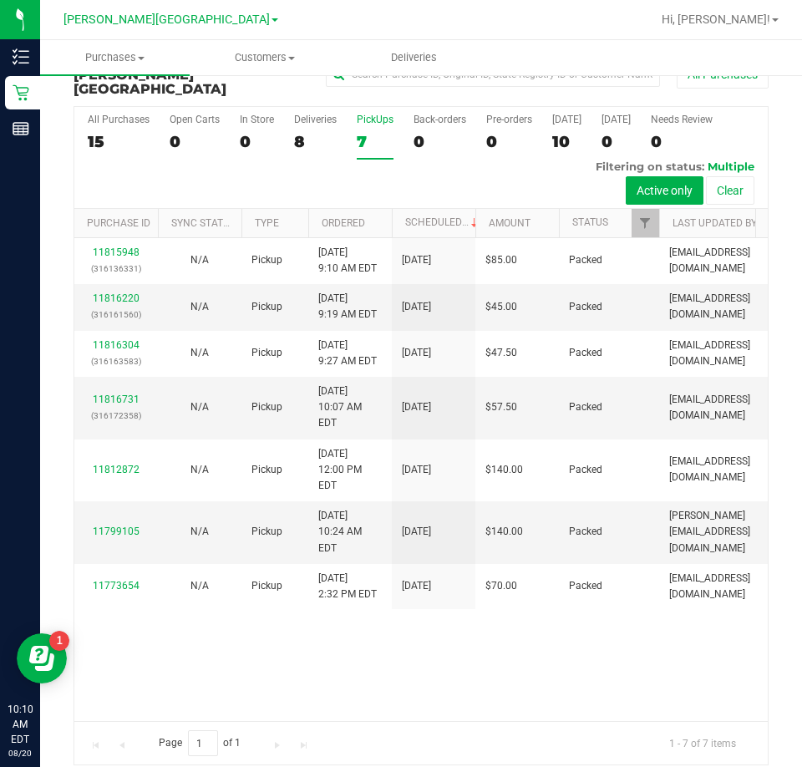
scroll to position [0, 0]
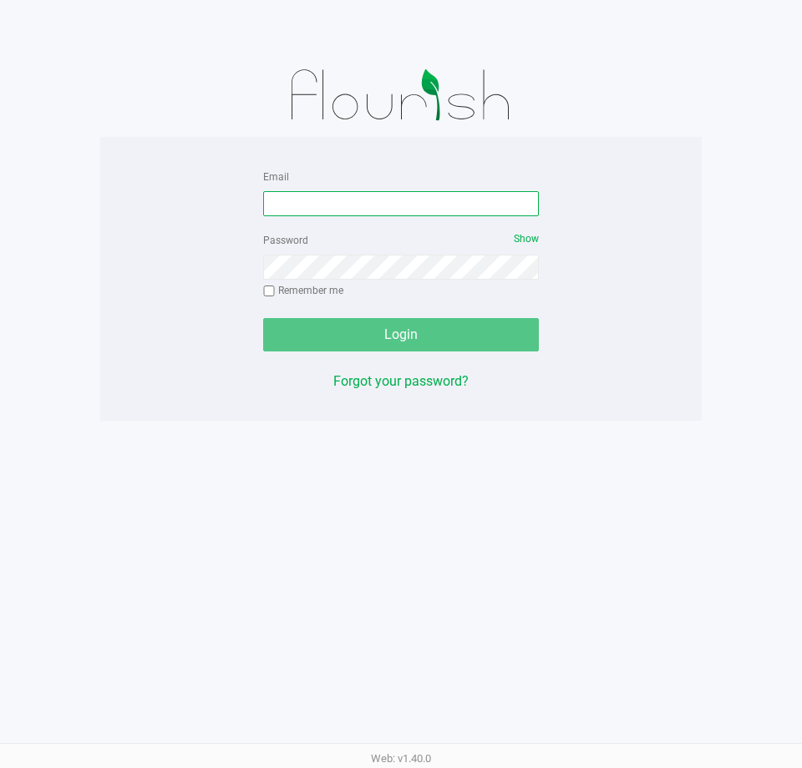
click at [315, 201] on input "Email" at bounding box center [401, 203] width 276 height 25
type input "[EMAIL_ADDRESS][DOMAIN_NAME]"
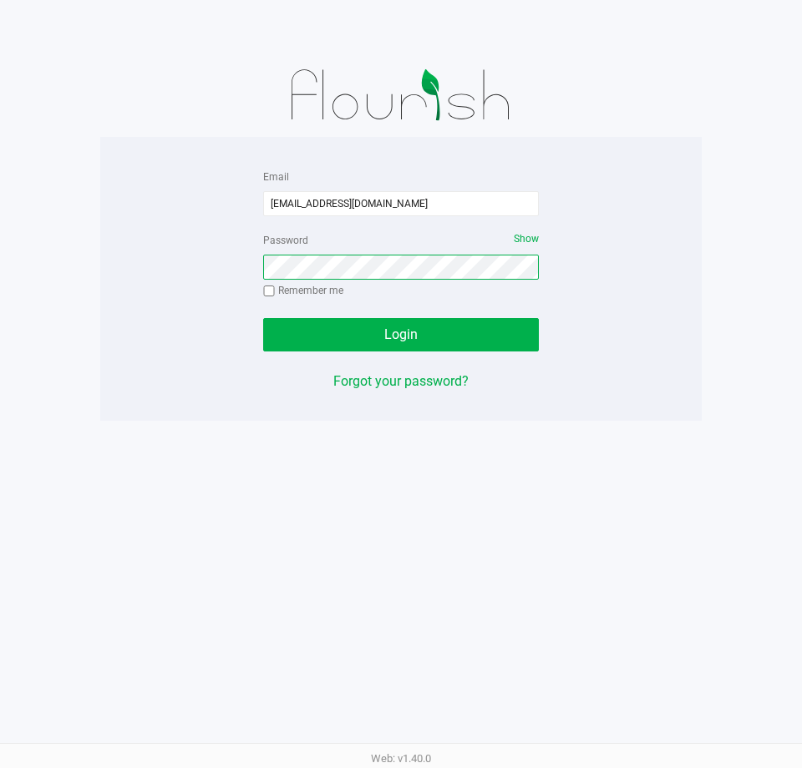
click at [263, 318] on button "Login" at bounding box center [401, 334] width 276 height 33
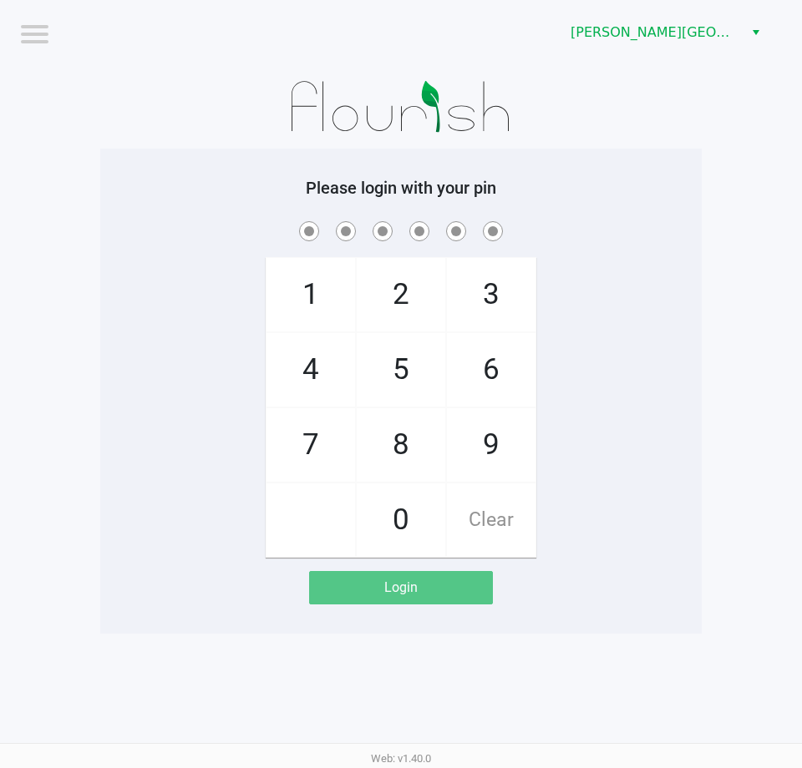
click at [190, 459] on div "1 4 7 2 5 8 0 3 6 9 Clear" at bounding box center [400, 388] width 601 height 340
checkbox input "true"
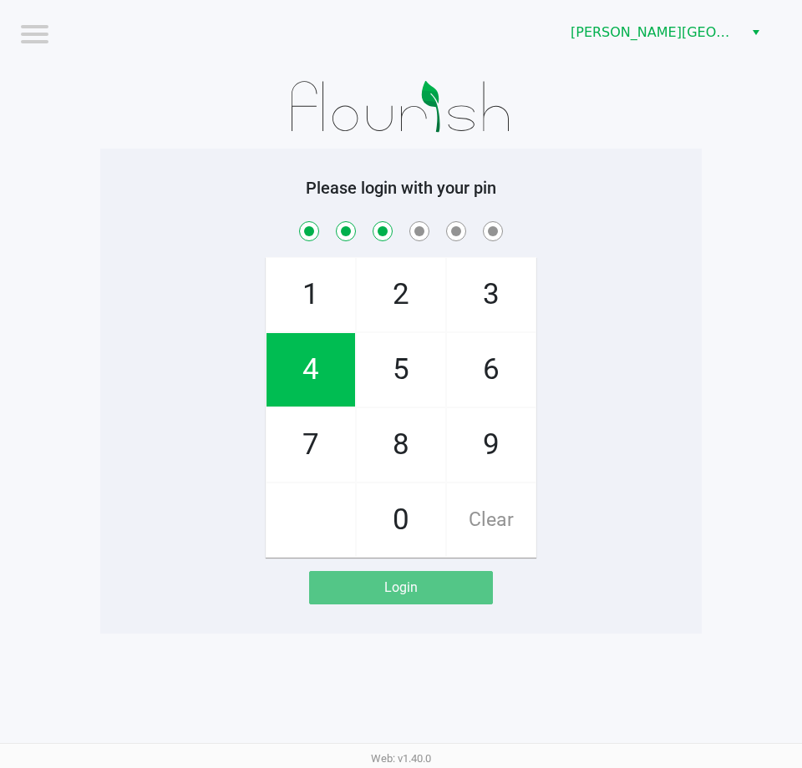
checkbox input "true"
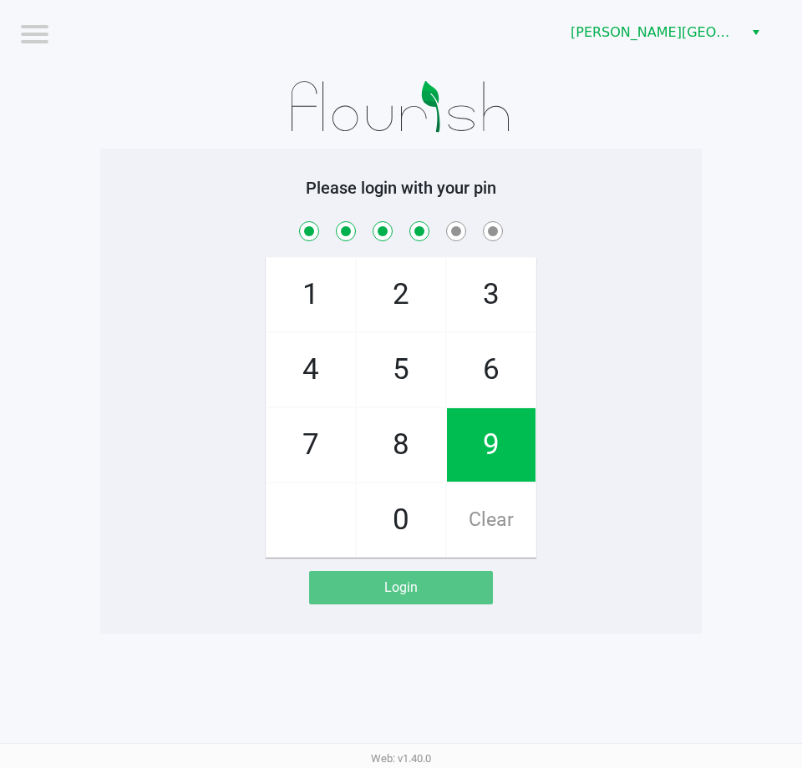
checkbox input "true"
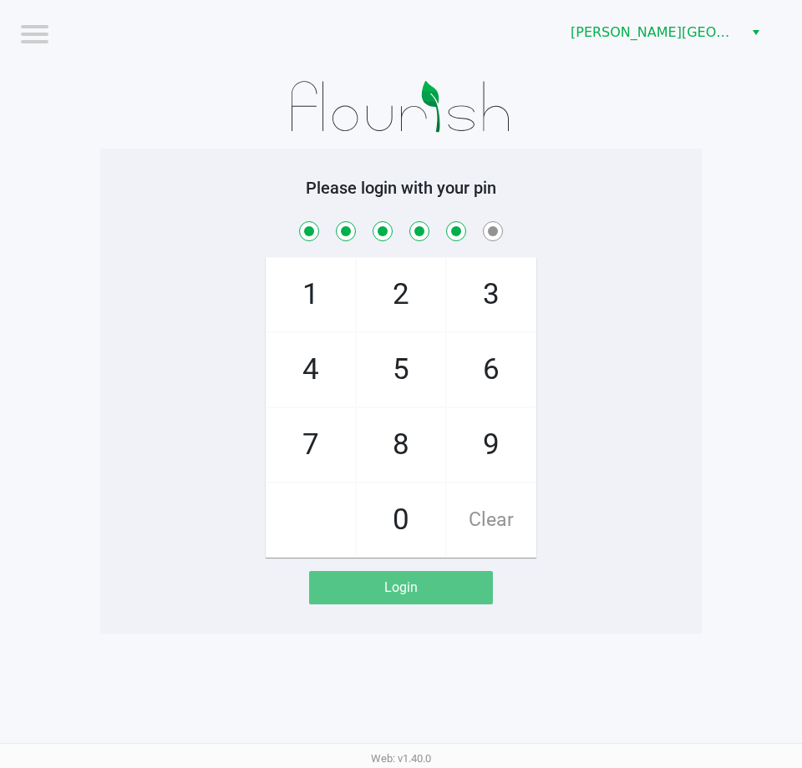
checkbox input "true"
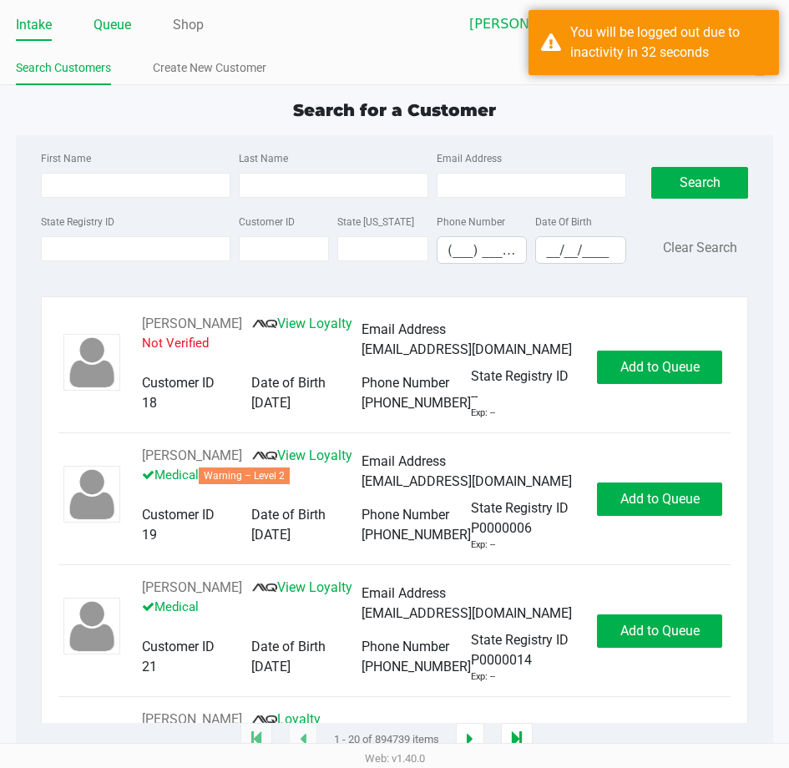
click at [104, 24] on link "Queue" at bounding box center [113, 24] width 38 height 23
click at [123, 23] on link "Queue" at bounding box center [113, 24] width 38 height 23
click at [113, 23] on link "Queue" at bounding box center [113, 24] width 38 height 23
click at [258, 33] on ul "Intake Queue Shop" at bounding box center [205, 26] width 379 height 28
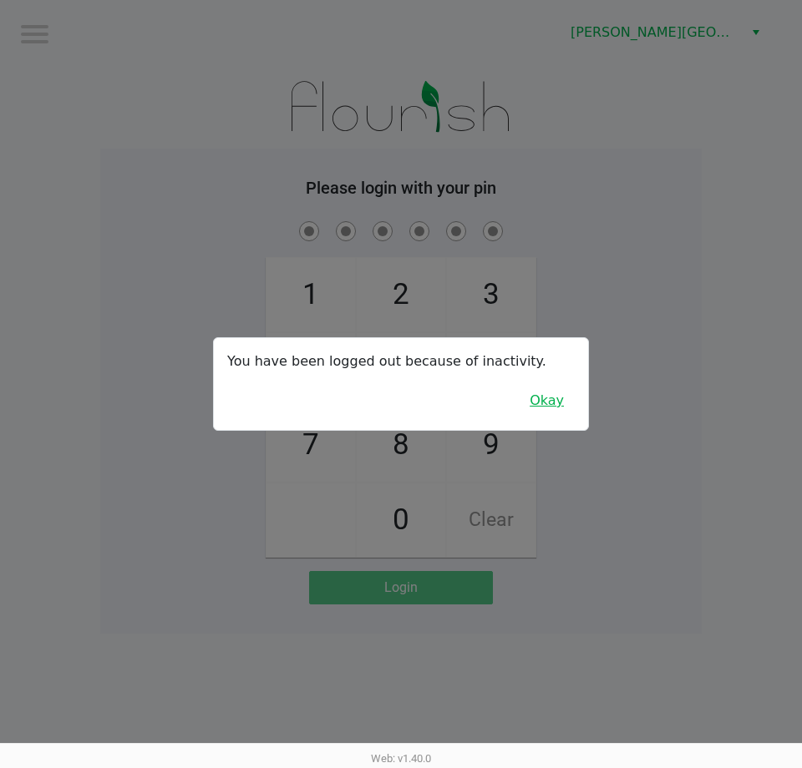
click at [545, 415] on button "Okay" at bounding box center [547, 401] width 56 height 32
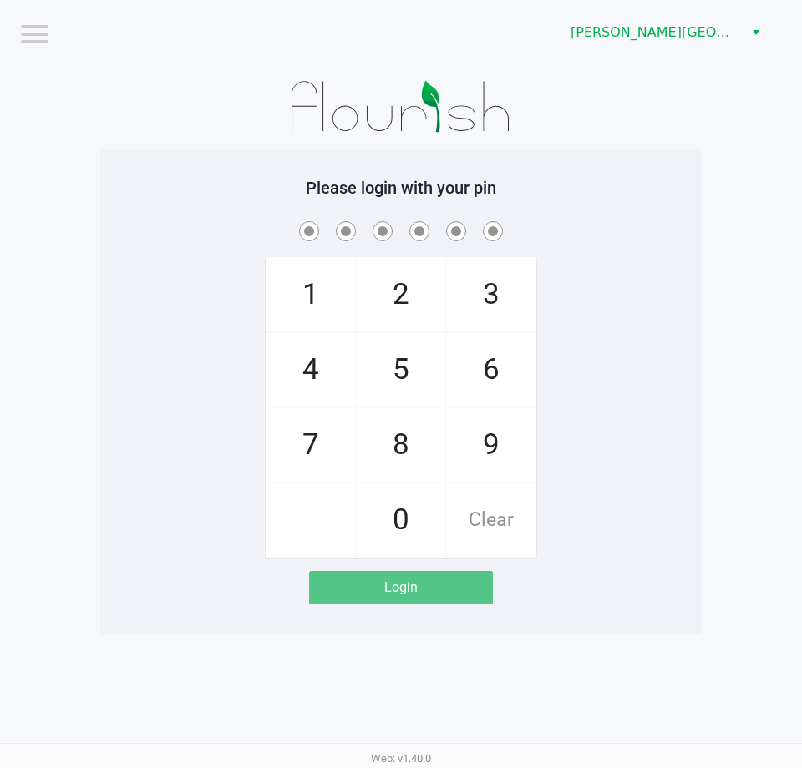
click at [575, 352] on div "1 4 7 2 5 8 0 3 6 9 Clear" at bounding box center [400, 388] width 601 height 340
click at [226, 388] on div "1 4 7 2 5 8 0 3 6 9 Clear" at bounding box center [400, 388] width 601 height 340
